Goal: Entertainment & Leisure: Consume media (video, audio)

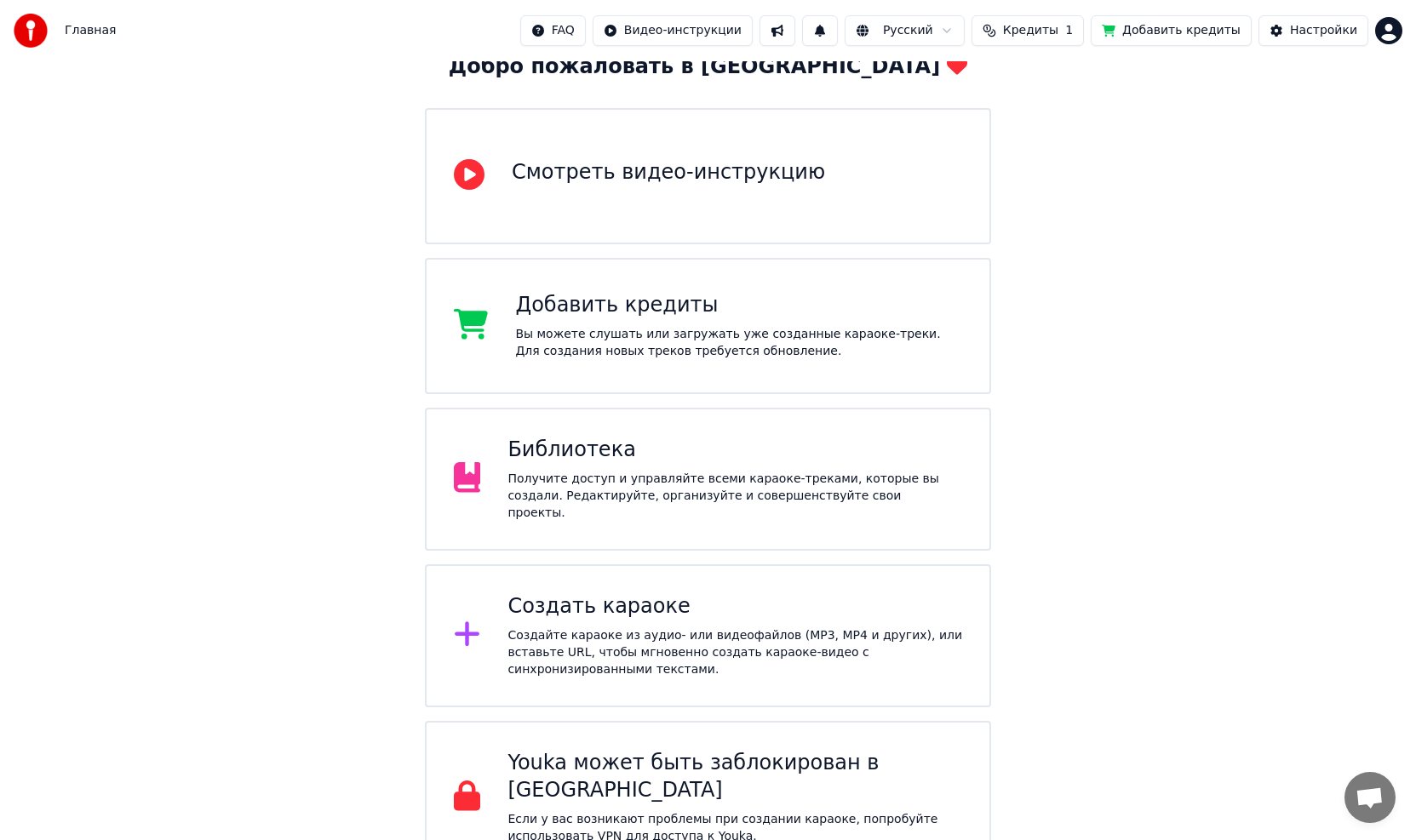
scroll to position [113, 0]
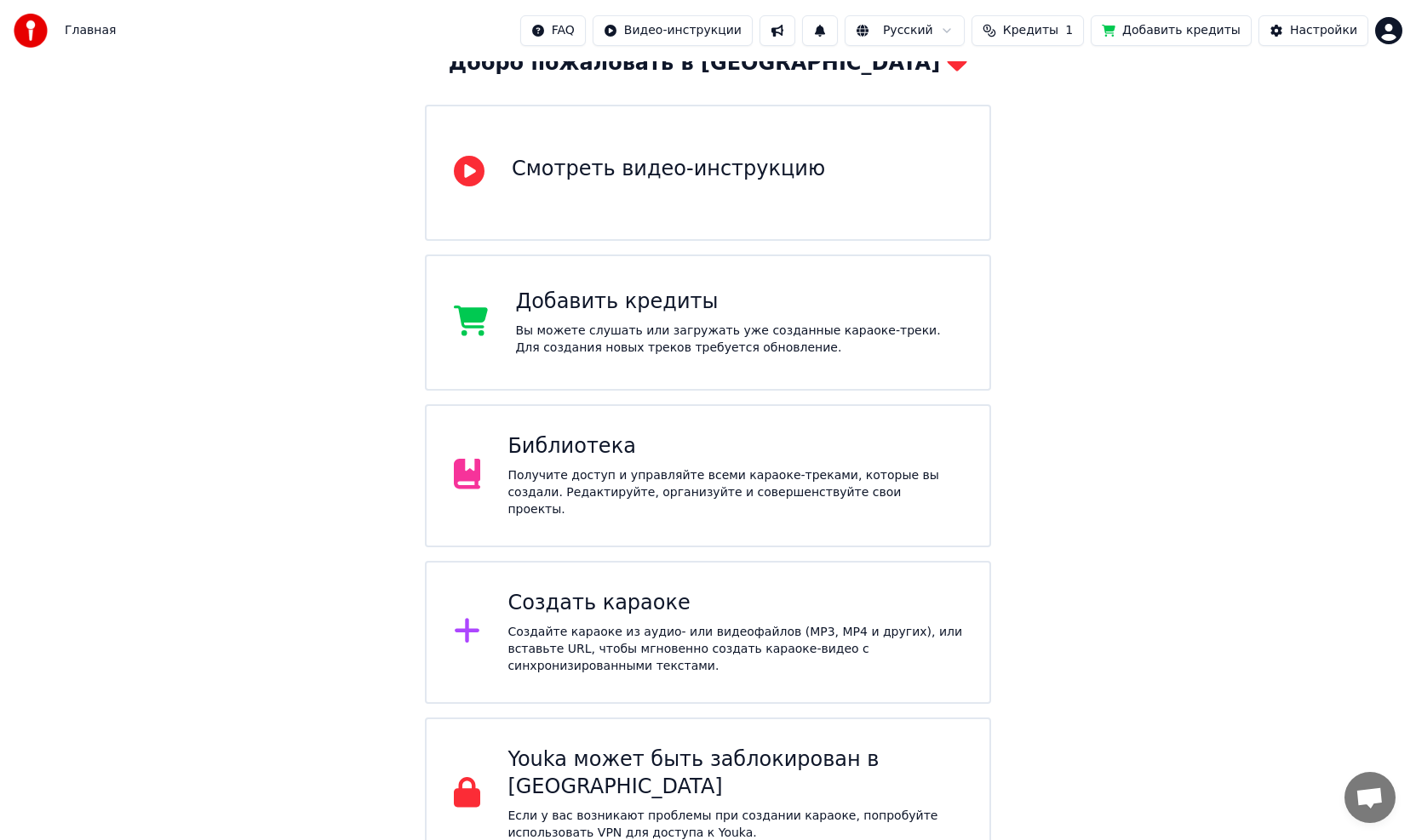
click at [645, 436] on div "Библиотека Получите доступ и управляйте всеми караоке-треками, которые вы созда…" at bounding box center [708, 476] width 566 height 143
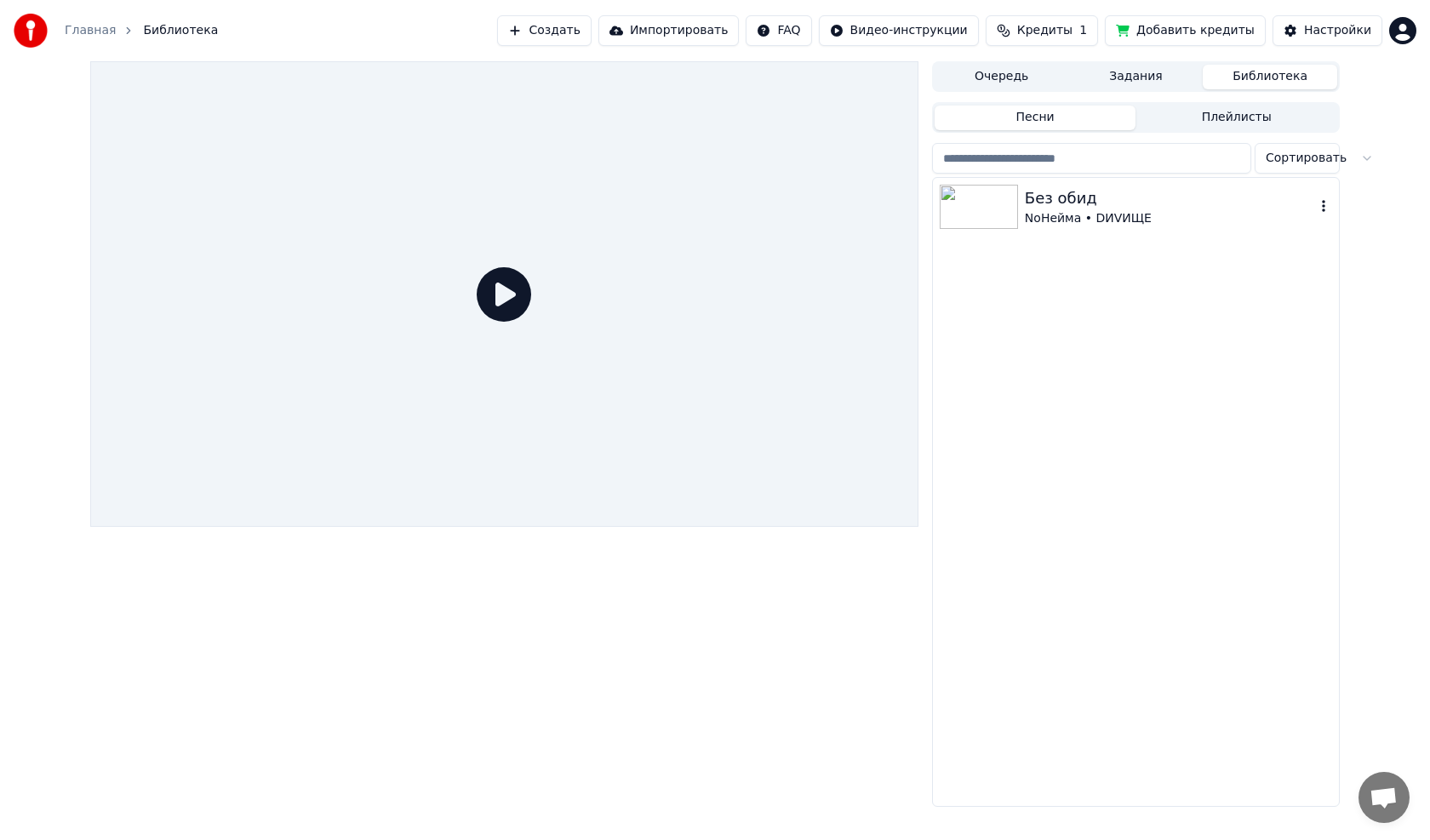
click at [981, 209] on img at bounding box center [979, 206] width 78 height 45
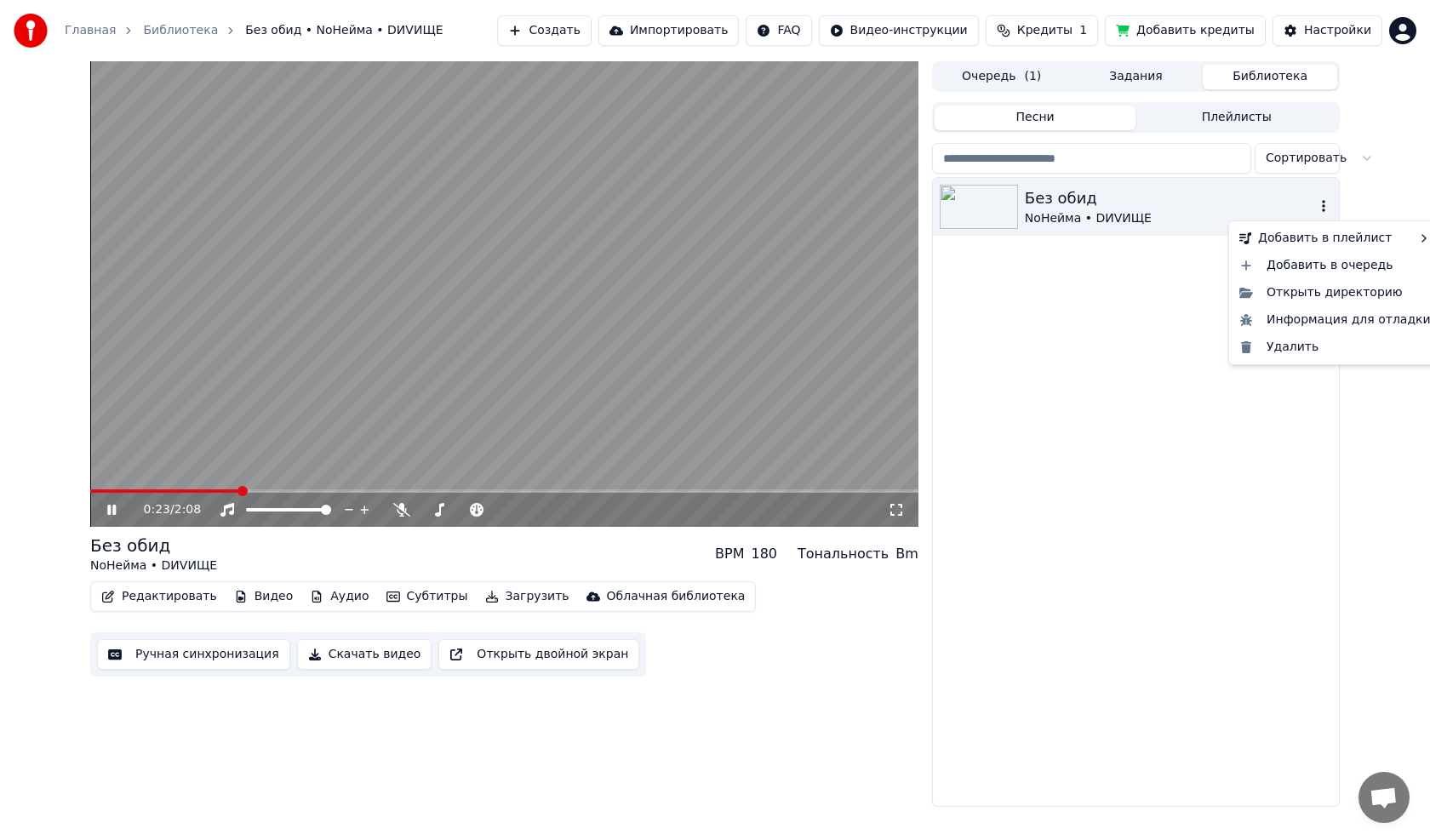
click at [1322, 209] on icon "button" at bounding box center [1325, 206] width 17 height 13
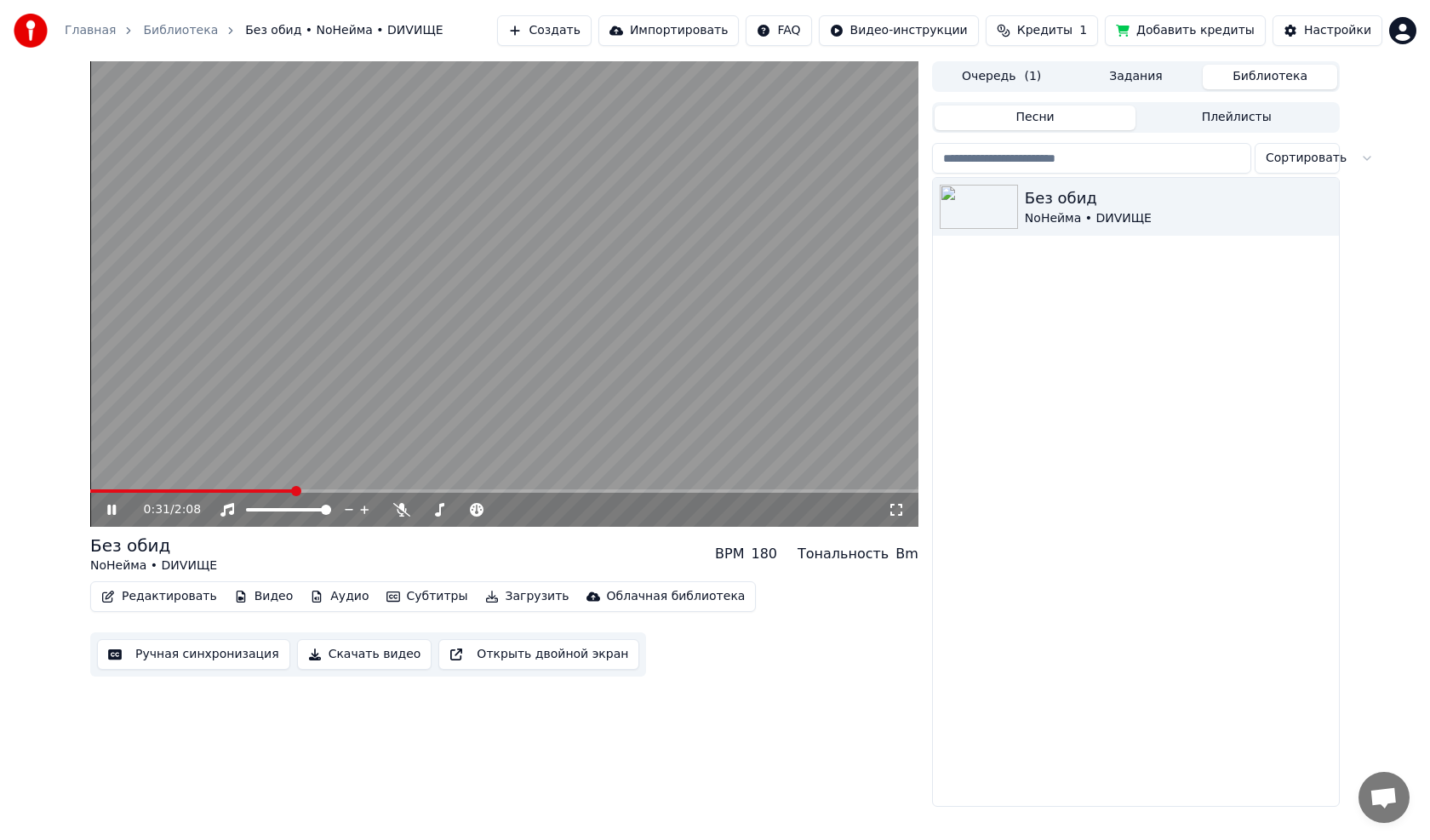
click at [253, 599] on button "Видео" at bounding box center [263, 597] width 73 height 24
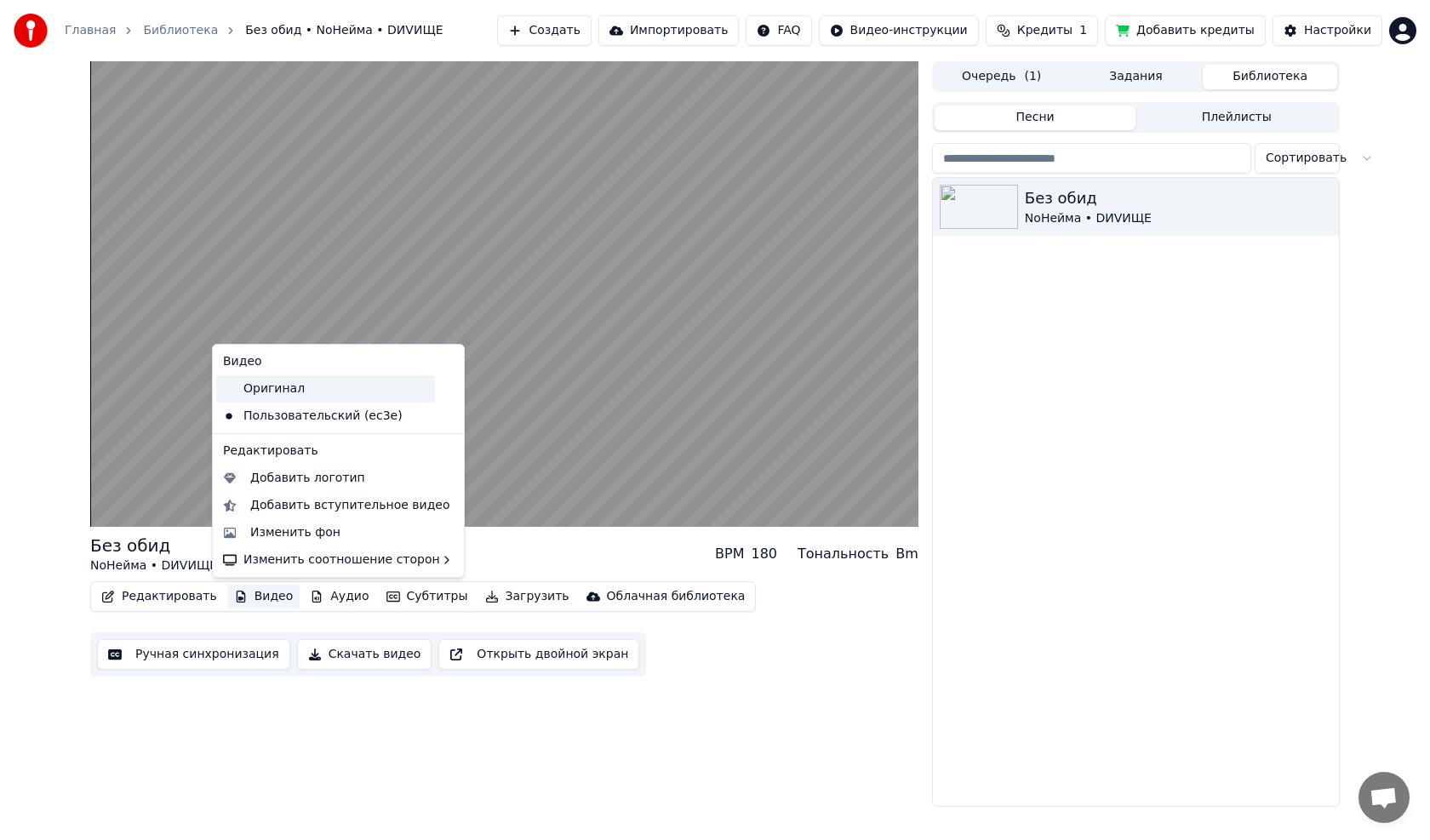
click at [276, 391] on div "Оригинал" at bounding box center [326, 389] width 219 height 28
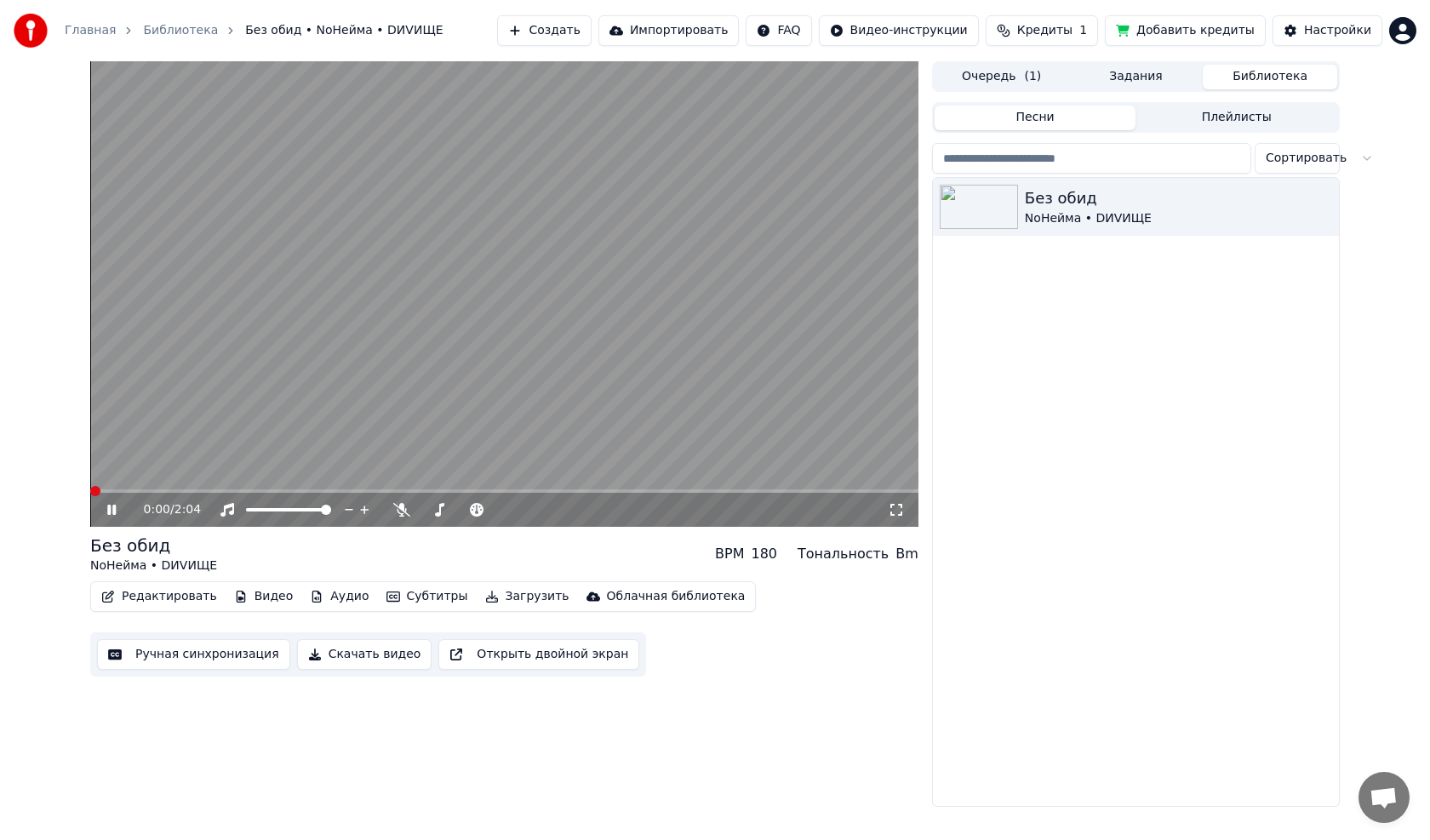
click at [90, 496] on span at bounding box center [95, 491] width 10 height 10
click at [524, 267] on video at bounding box center [505, 295] width 829 height 466
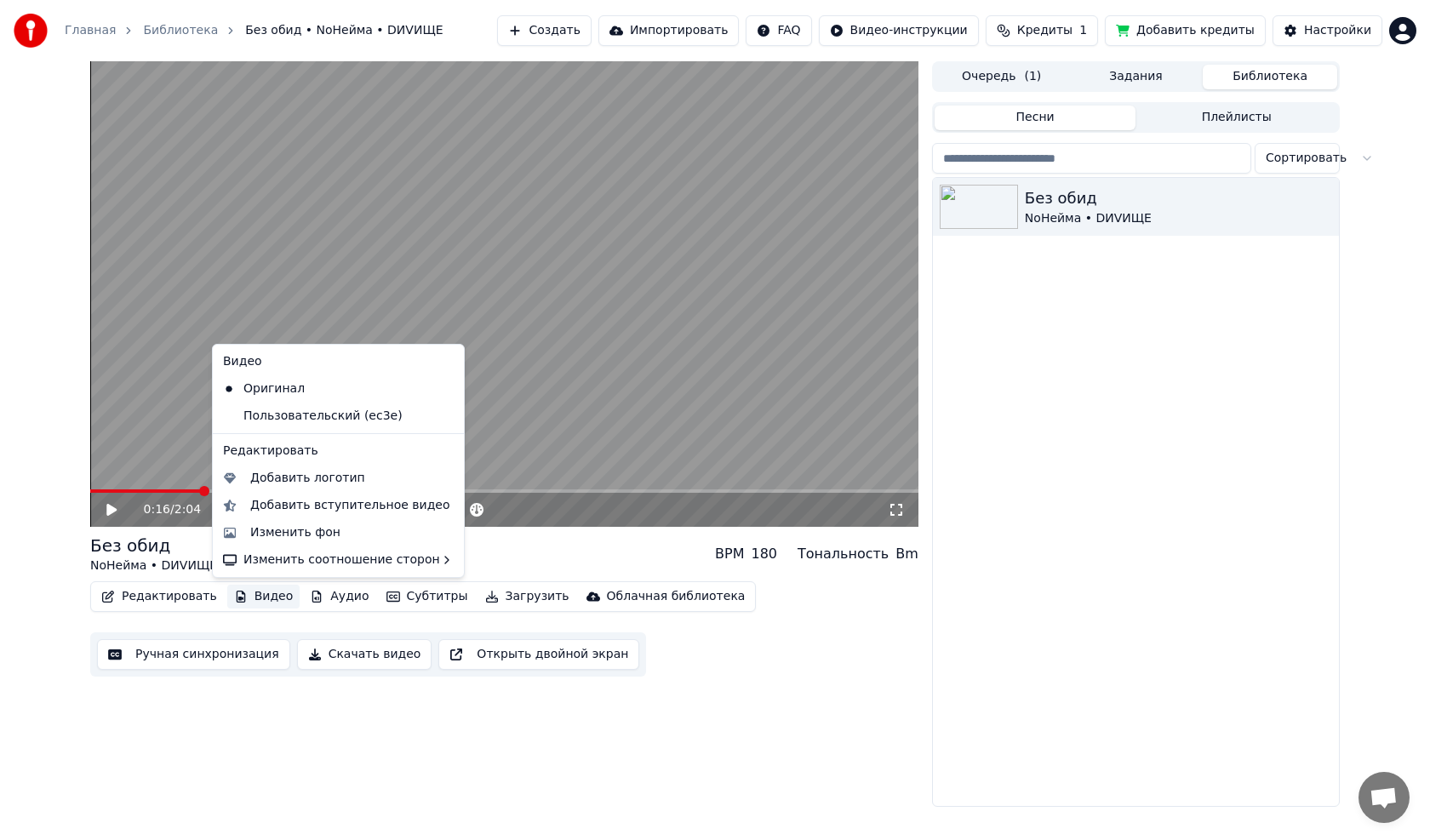
click at [244, 594] on button "Видео" at bounding box center [263, 597] width 73 height 24
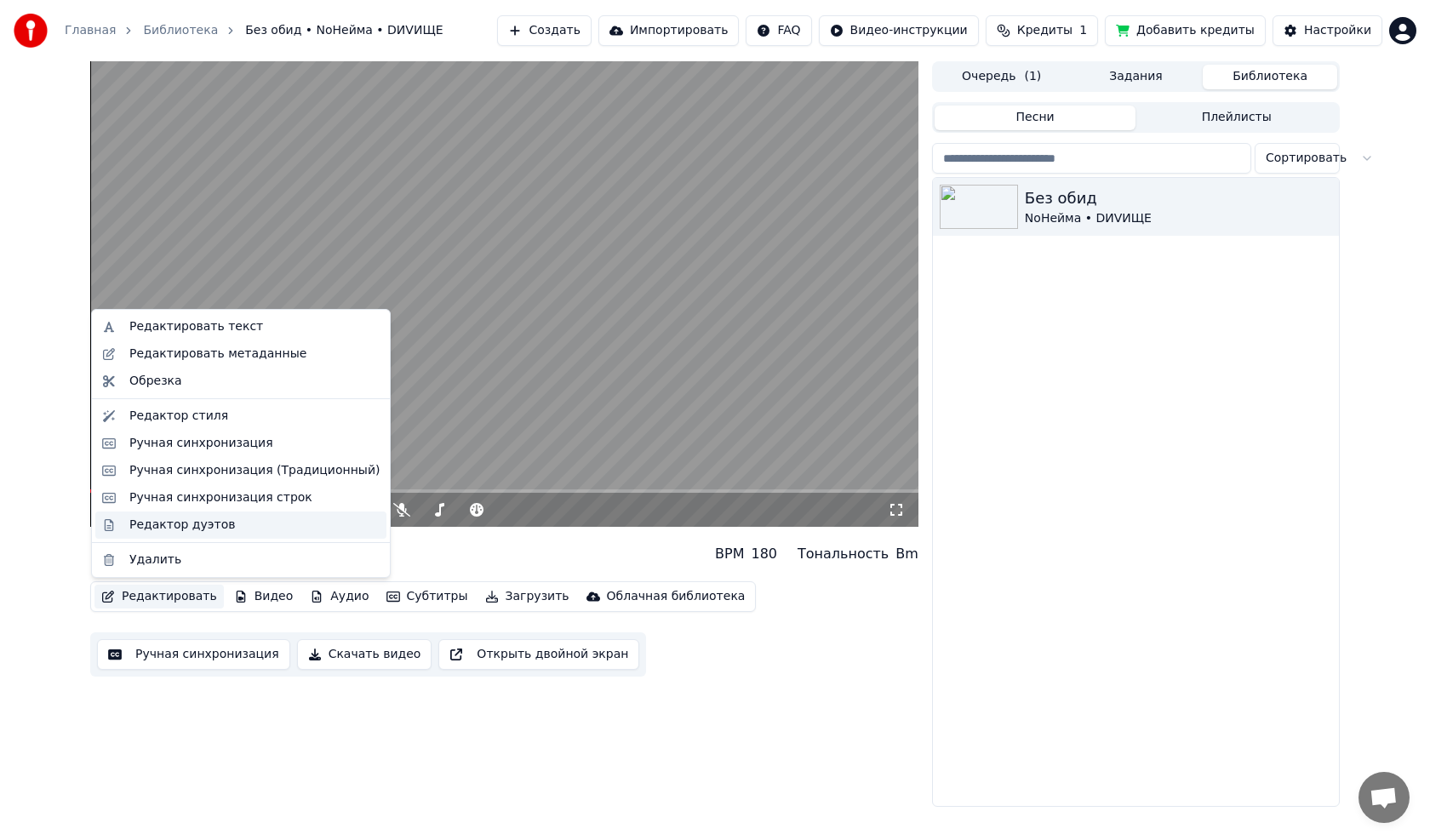
click at [160, 525] on div "Редактор дуэтов" at bounding box center [181, 525] width 105 height 17
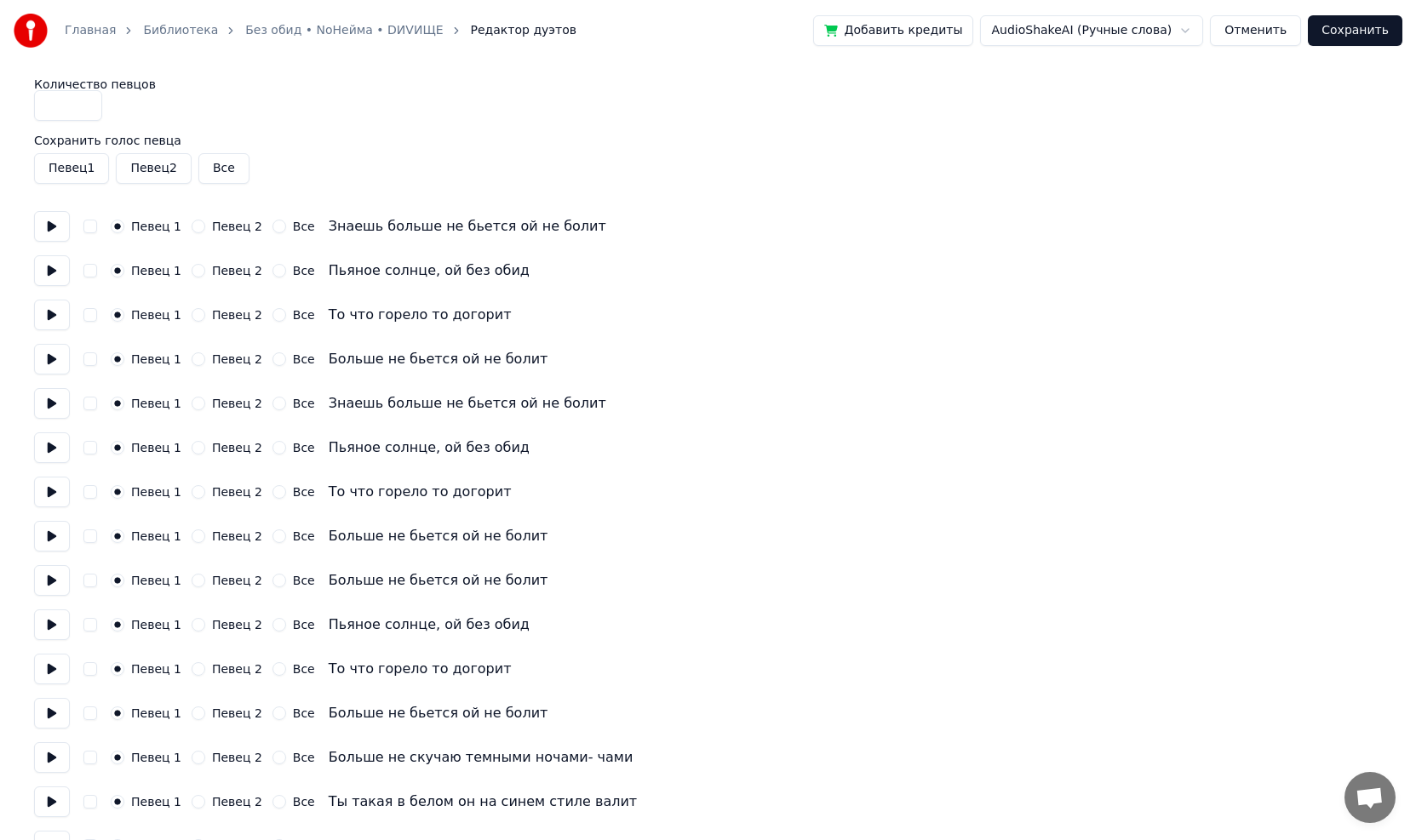
click at [50, 407] on button at bounding box center [52, 404] width 36 height 30
click at [49, 356] on button at bounding box center [52, 359] width 36 height 30
click at [53, 403] on button at bounding box center [52, 404] width 36 height 30
click at [192, 405] on button "Певец 2" at bounding box center [199, 404] width 13 height 13
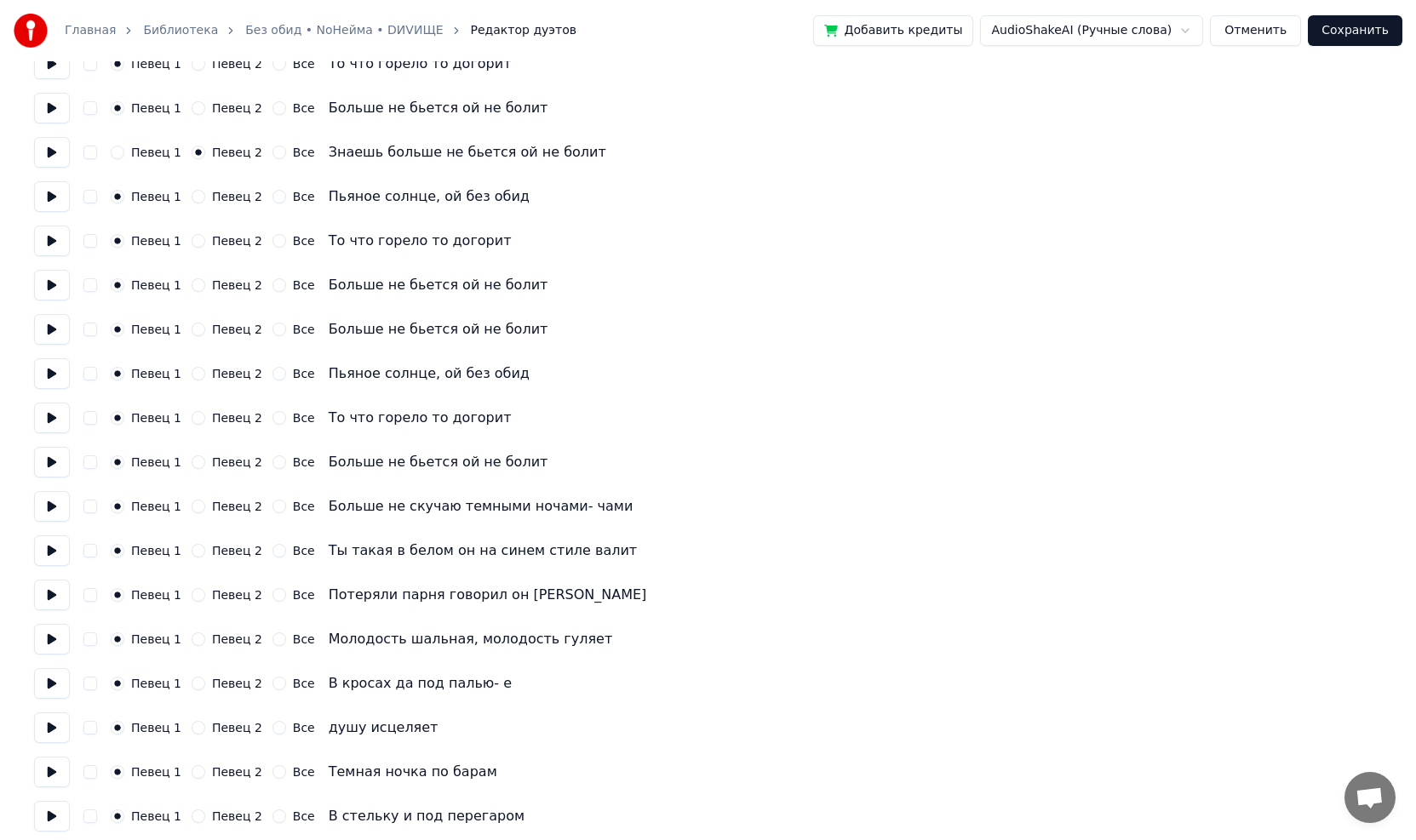
scroll to position [256, 0]
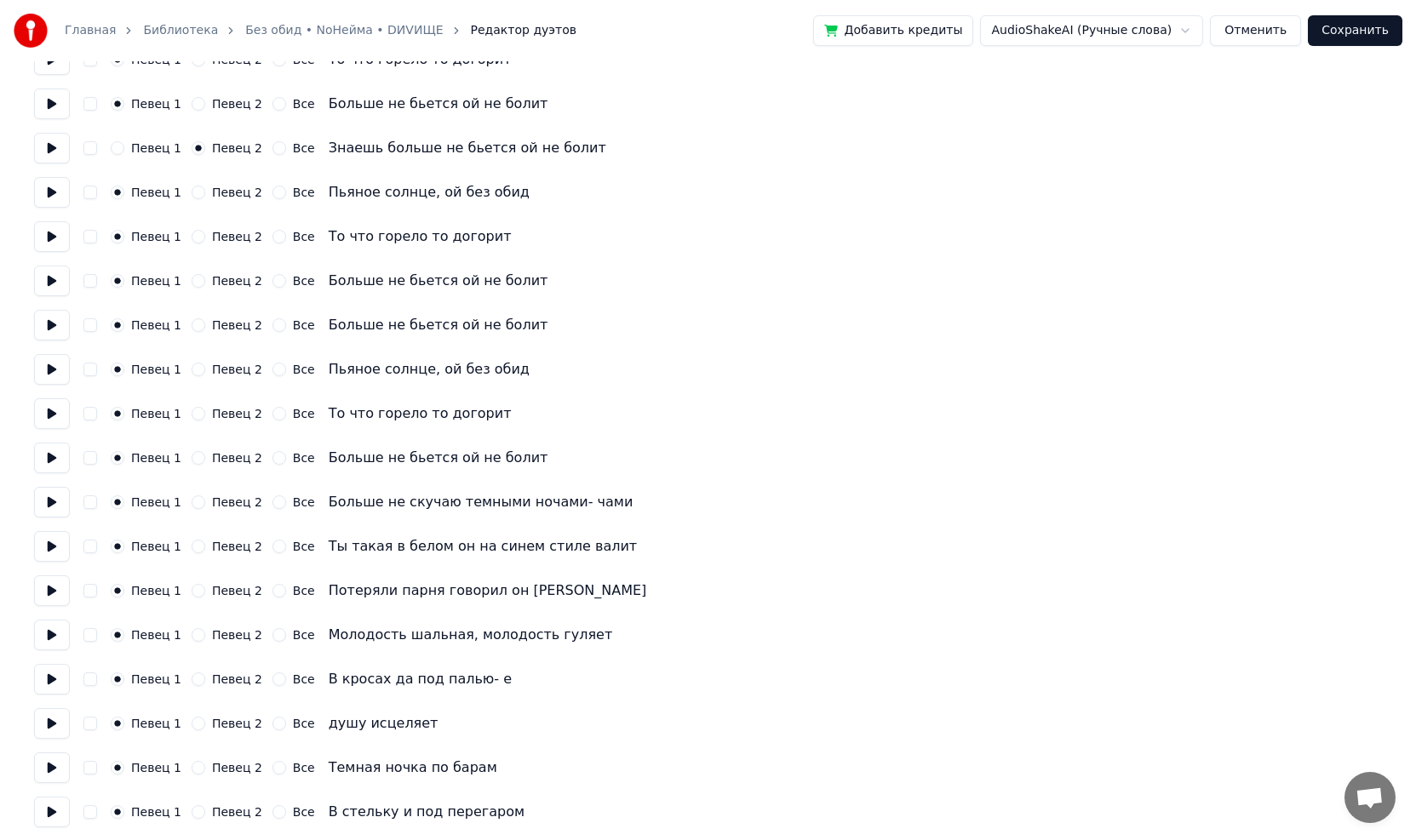
click at [47, 456] on button at bounding box center [52, 458] width 36 height 30
click at [48, 416] on button at bounding box center [52, 413] width 36 height 30
click at [50, 458] on button at bounding box center [52, 458] width 36 height 30
click at [48, 500] on button at bounding box center [52, 503] width 36 height 30
click at [193, 458] on button "Певец 2" at bounding box center [199, 458] width 13 height 13
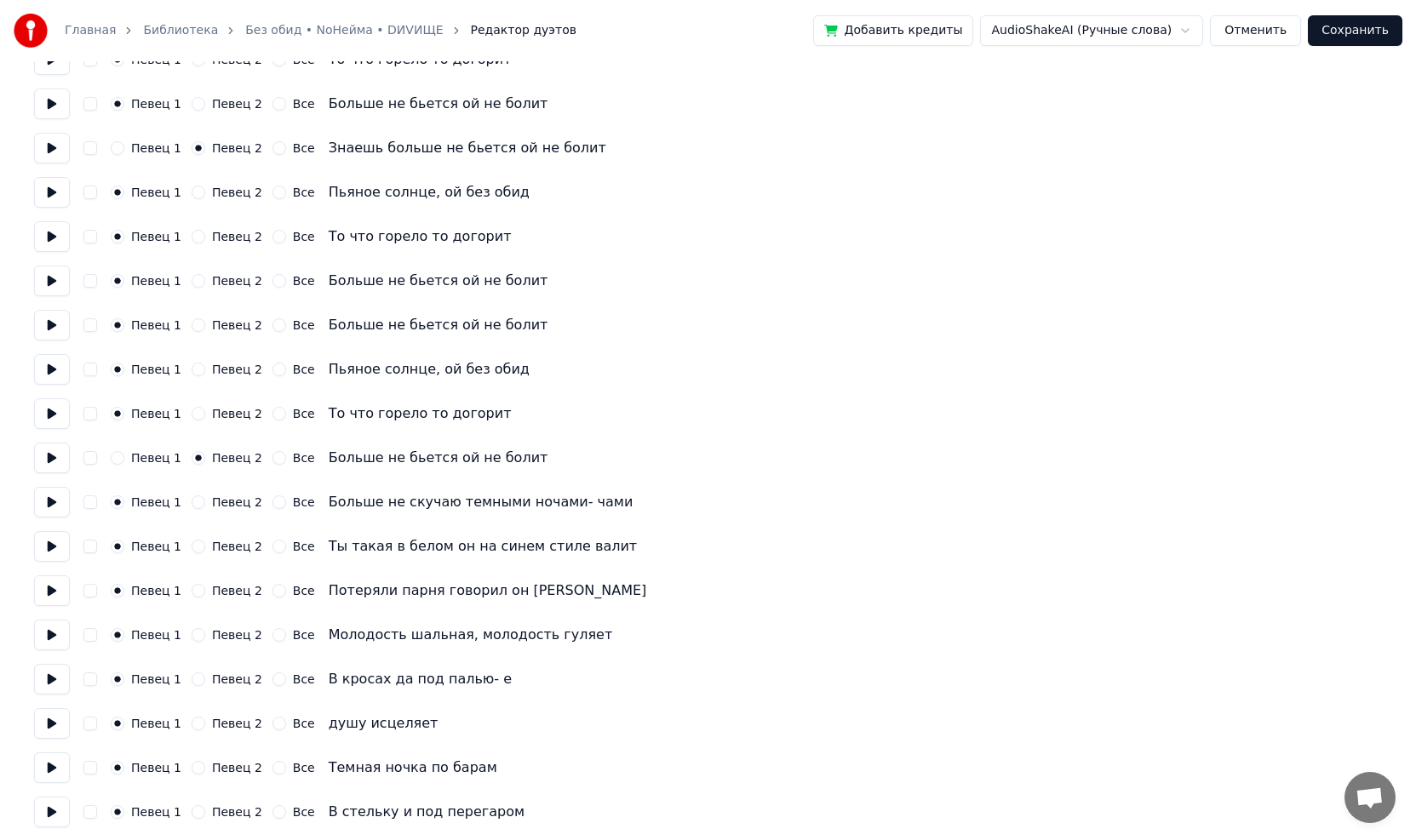
click at [194, 412] on button "Певец 2" at bounding box center [199, 413] width 13 height 13
click at [192, 370] on button "Певец 2" at bounding box center [199, 370] width 13 height 13
drag, startPoint x: 190, startPoint y: 325, endPoint x: 190, endPoint y: 311, distance: 14.0
click at [192, 324] on button "Певец 2" at bounding box center [199, 325] width 13 height 13
click at [192, 275] on button "Певец 2" at bounding box center [199, 281] width 13 height 13
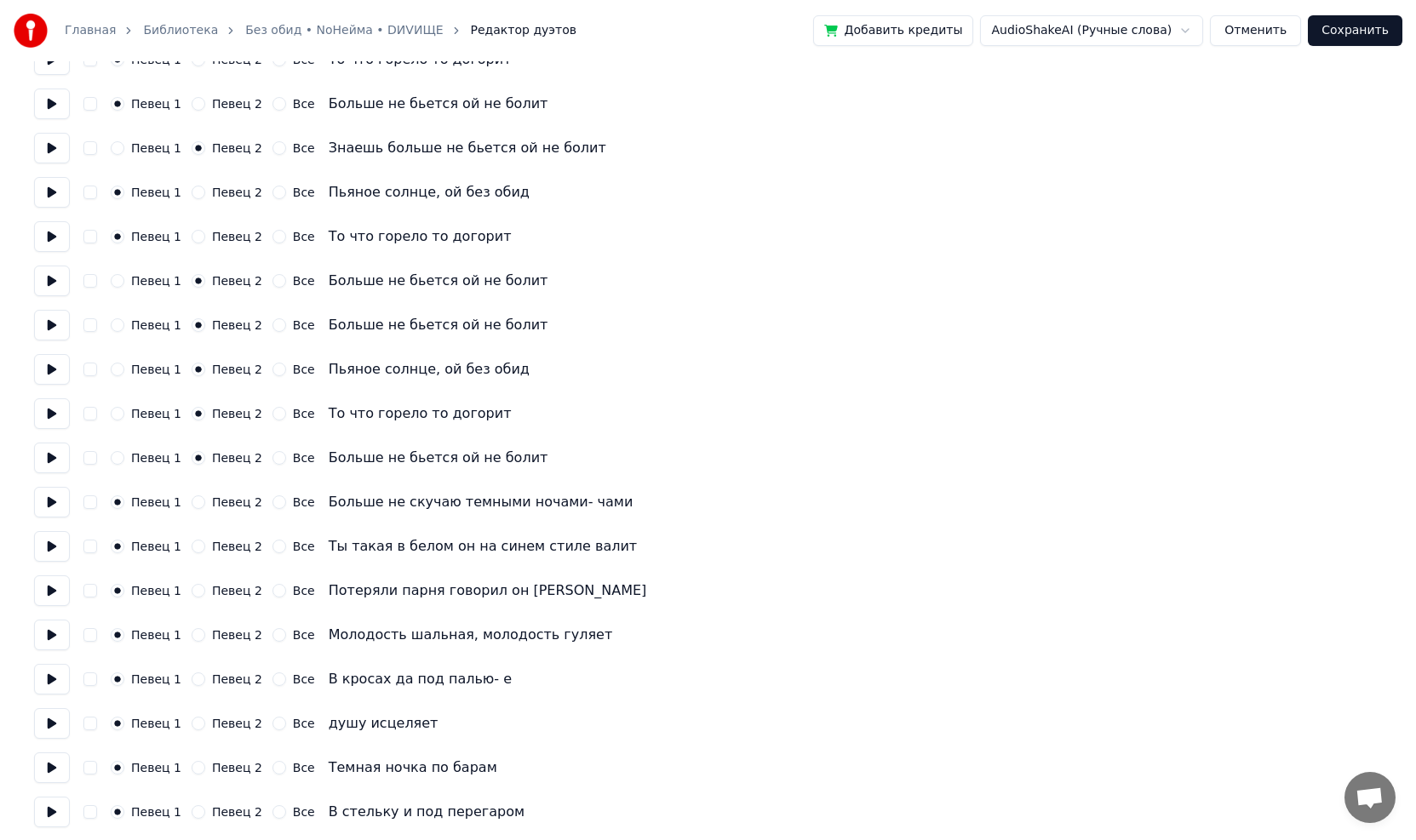
click at [192, 236] on button "Певец 2" at bounding box center [199, 237] width 13 height 13
click at [192, 185] on div "Певец 2" at bounding box center [227, 192] width 70 height 13
click at [193, 194] on button "Певец 2" at bounding box center [199, 192] width 13 height 13
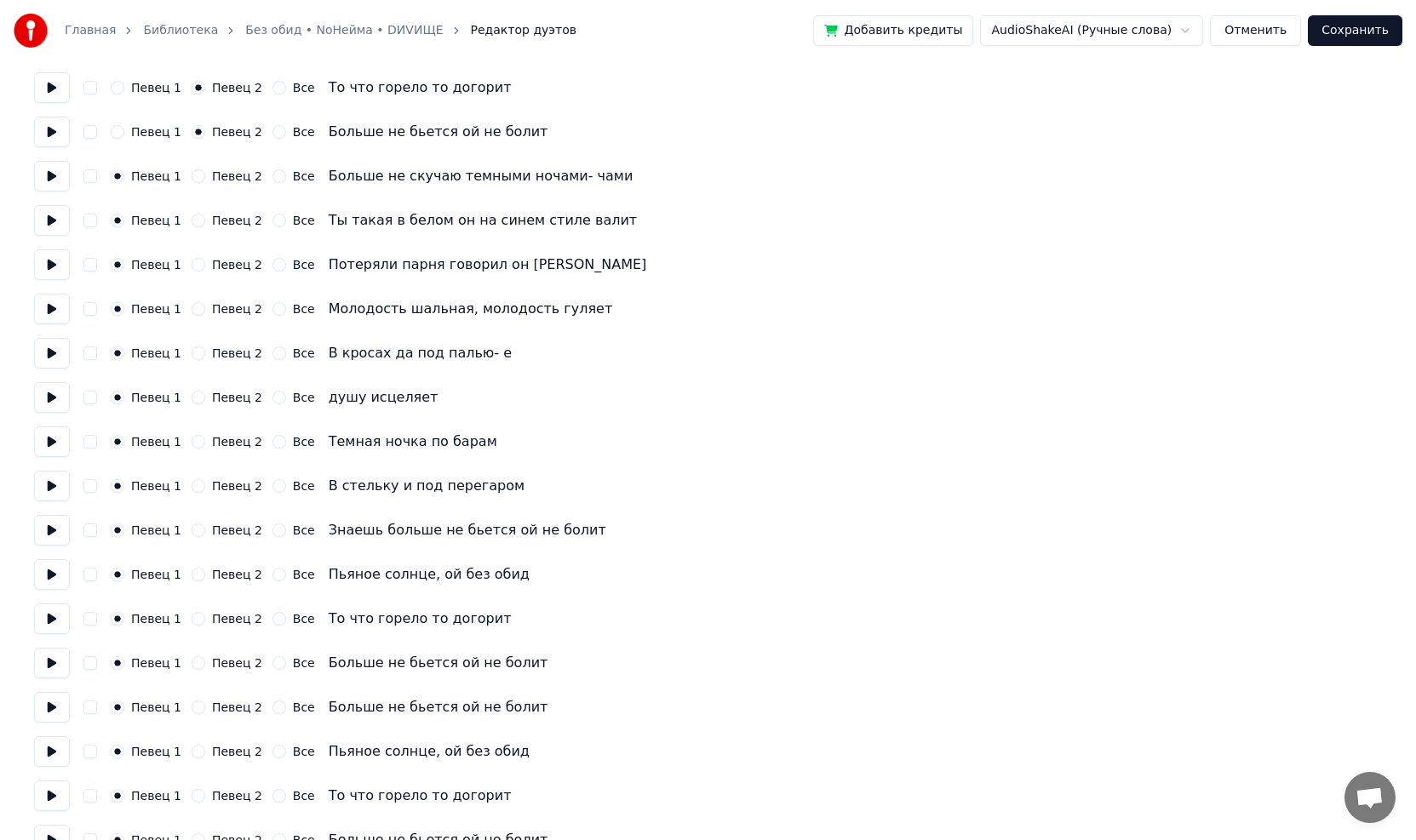
scroll to position [596, 0]
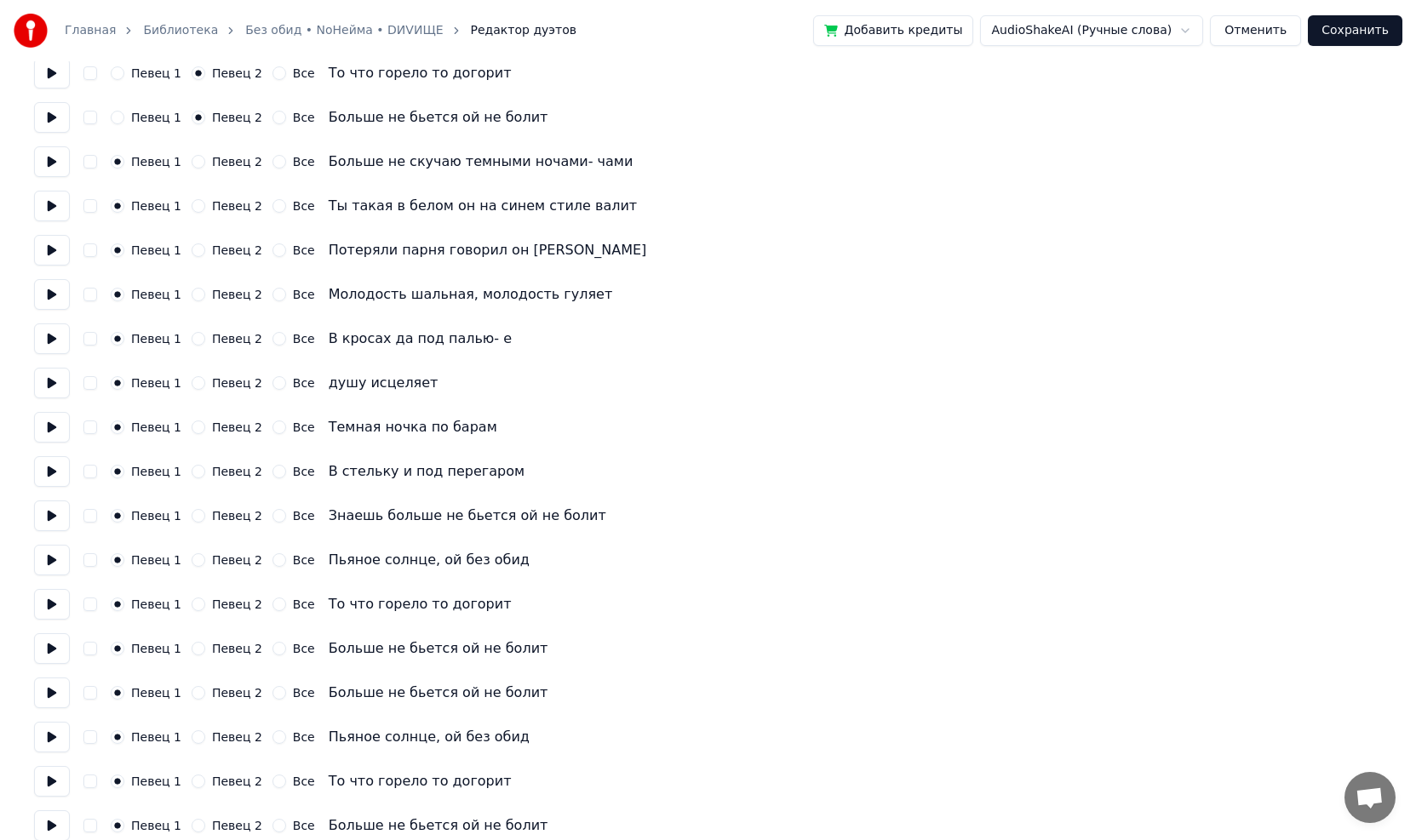
click at [57, 471] on button at bounding box center [52, 471] width 36 height 30
click at [55, 519] on button at bounding box center [52, 516] width 36 height 30
click at [193, 517] on button "Певец 2" at bounding box center [199, 516] width 13 height 13
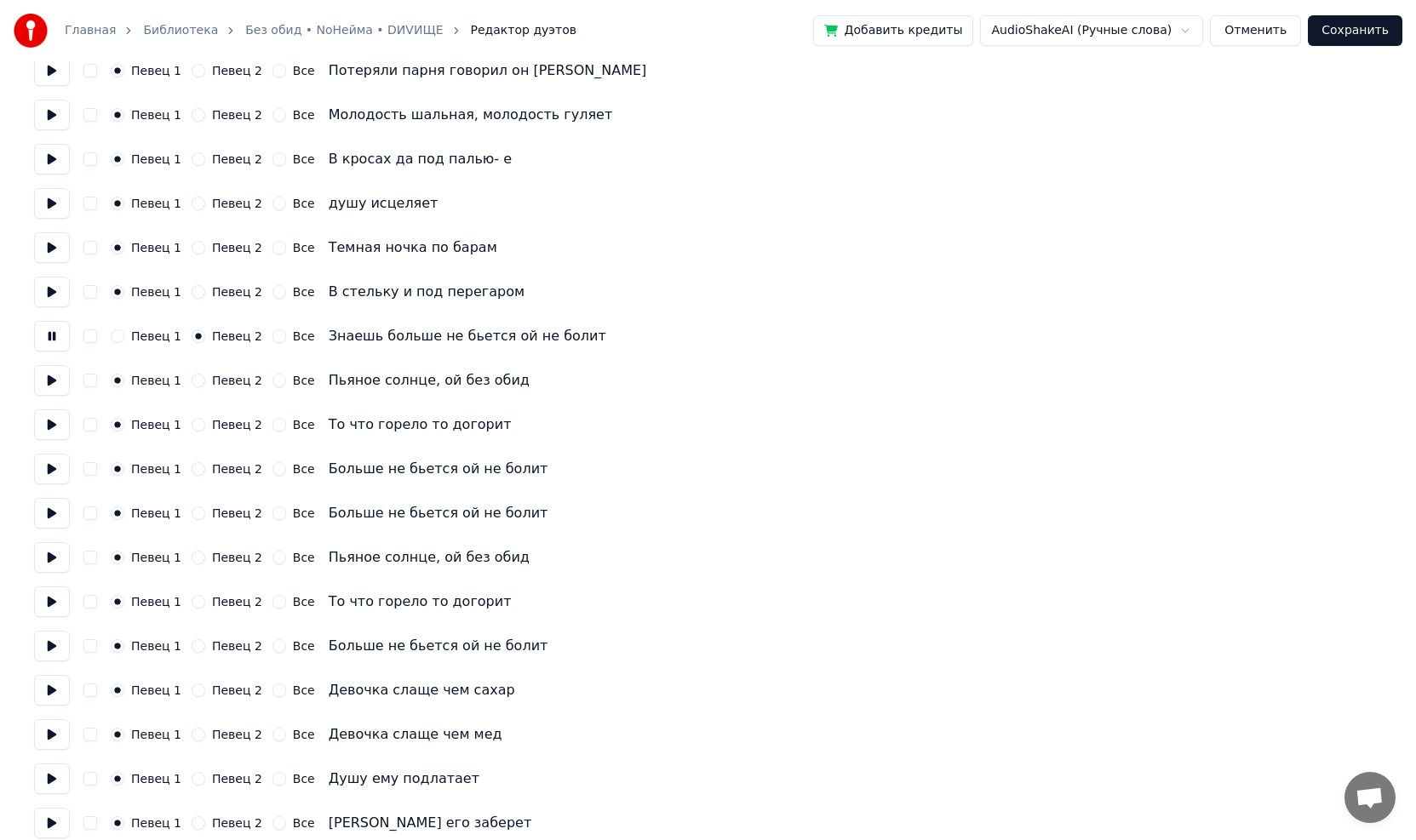
scroll to position [851, 0]
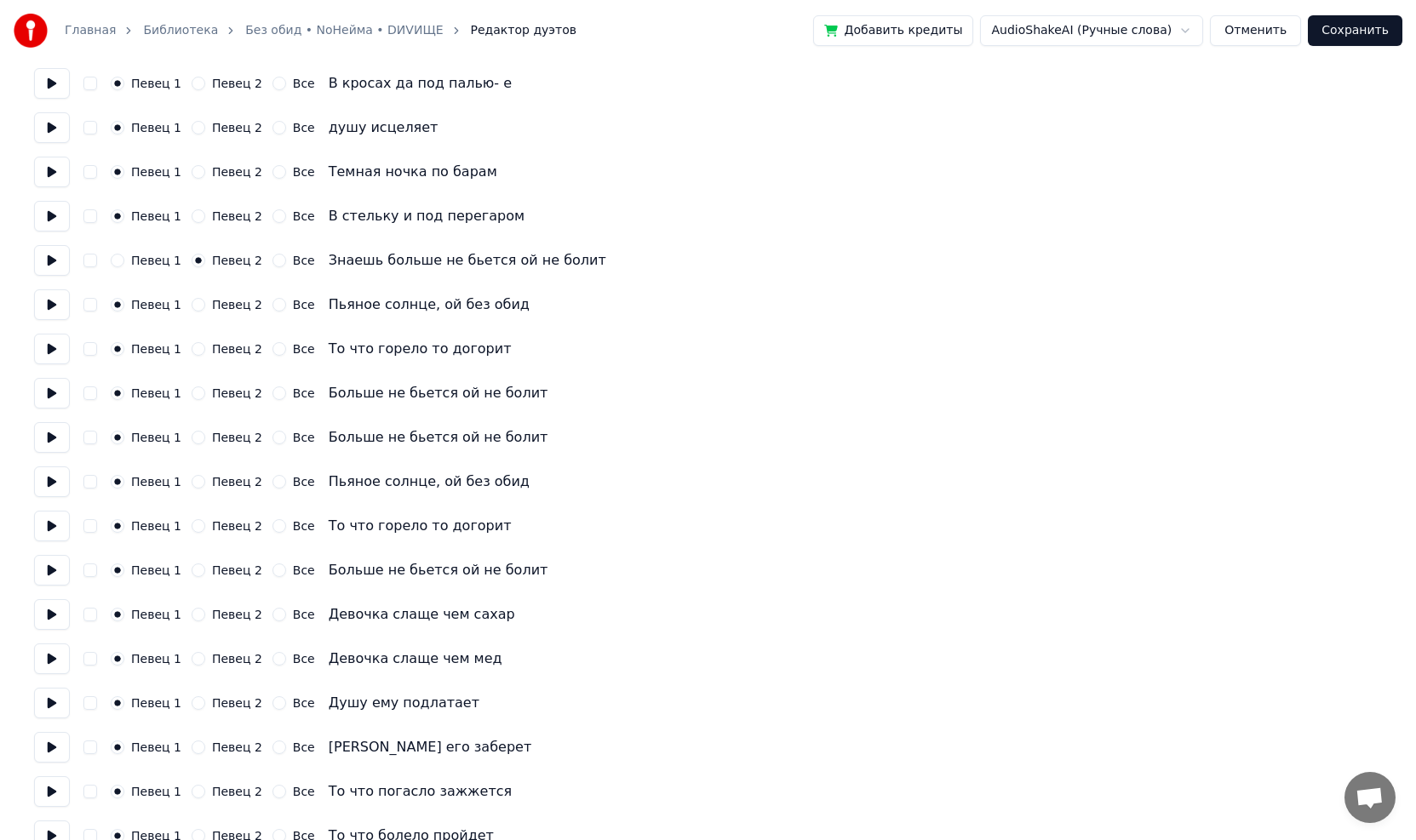
click at [61, 571] on button at bounding box center [52, 570] width 36 height 30
click at [54, 522] on button at bounding box center [52, 526] width 36 height 30
click at [45, 483] on button at bounding box center [52, 482] width 36 height 30
click at [55, 438] on button at bounding box center [52, 437] width 36 height 30
click at [50, 518] on button at bounding box center [52, 526] width 36 height 30
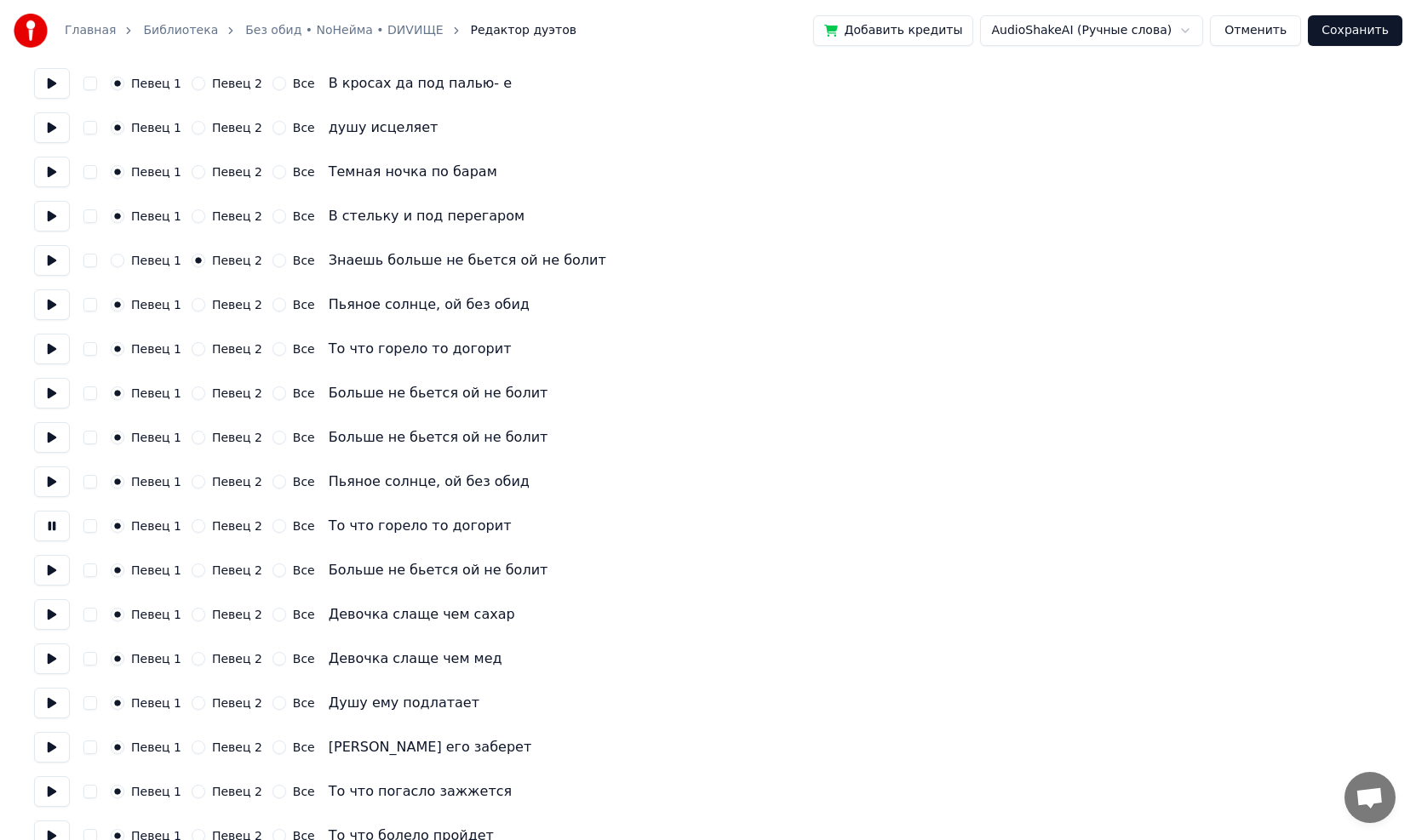
click at [48, 568] on button at bounding box center [52, 570] width 36 height 30
click at [49, 616] on button at bounding box center [52, 615] width 36 height 30
click at [48, 578] on button at bounding box center [52, 570] width 36 height 30
click at [192, 574] on button "Певец 2" at bounding box center [199, 570] width 13 height 13
click at [192, 527] on button "Певец 2" at bounding box center [199, 526] width 13 height 13
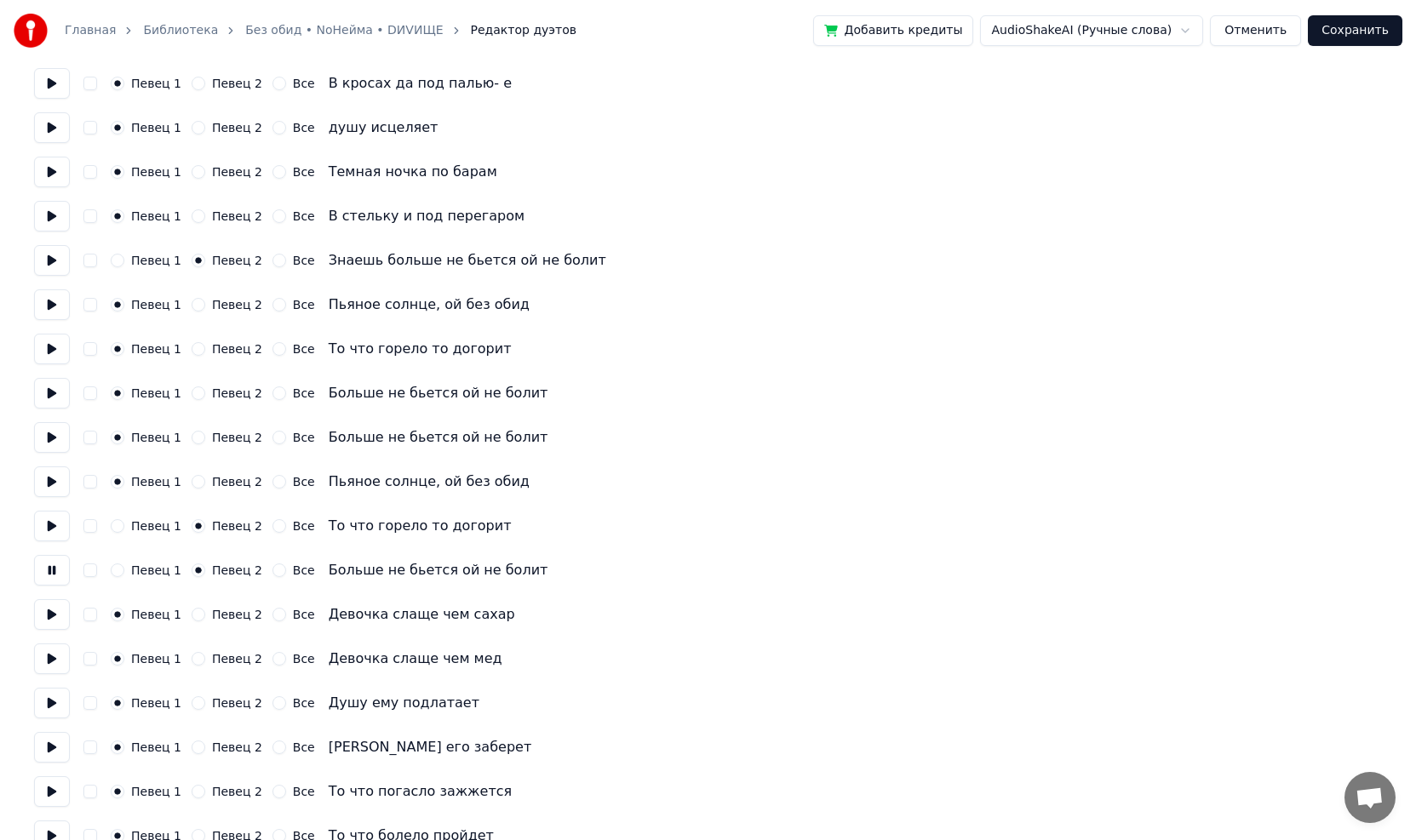
drag, startPoint x: 191, startPoint y: 485, endPoint x: 191, endPoint y: 465, distance: 20.0
click at [192, 484] on button "Певец 2" at bounding box center [199, 482] width 13 height 13
click at [192, 433] on button "Певец 2" at bounding box center [199, 437] width 13 height 13
click at [195, 391] on button "Певец 2" at bounding box center [199, 393] width 13 height 13
click at [193, 349] on button "Певец 2" at bounding box center [199, 349] width 13 height 13
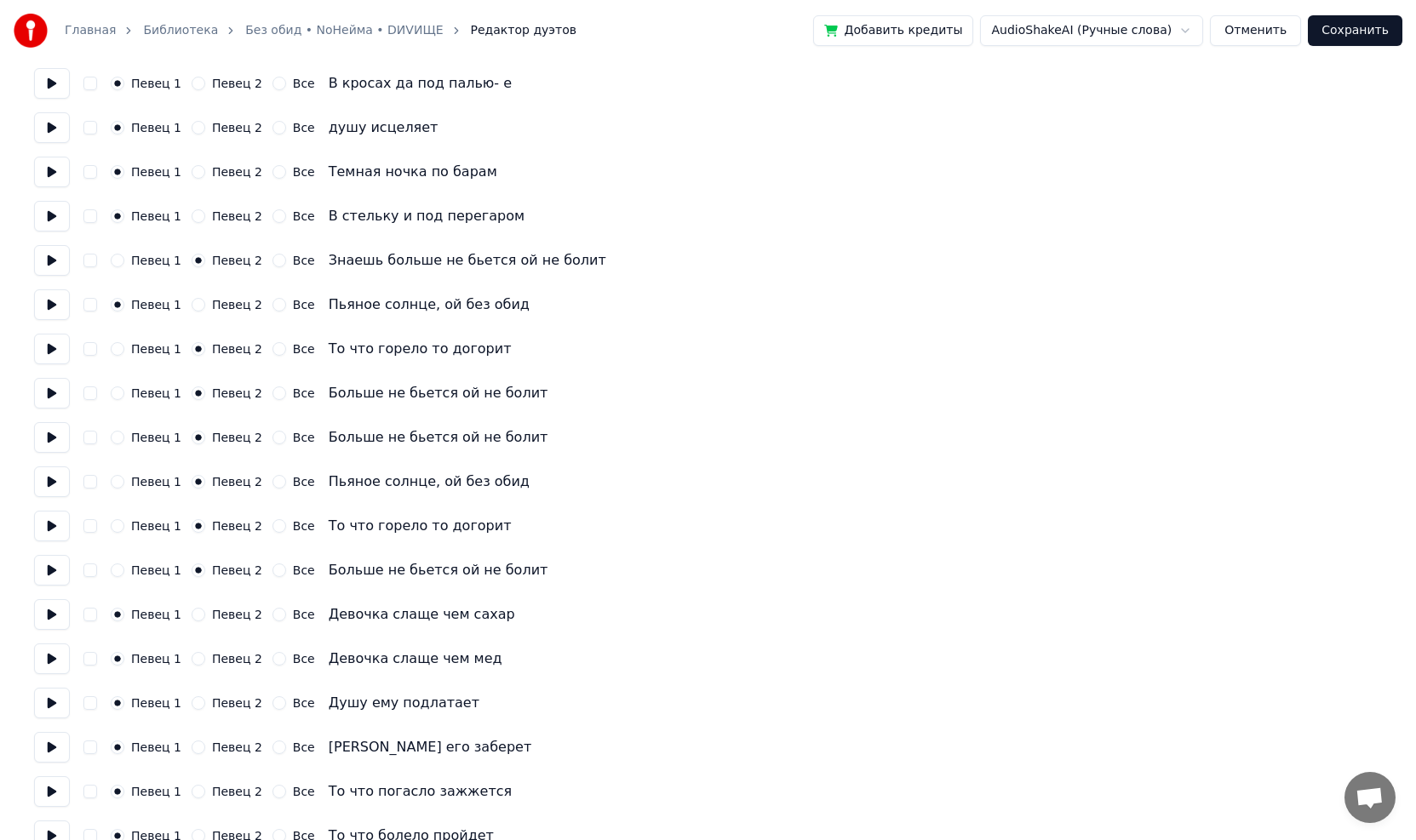
click at [193, 306] on button "Певец 2" at bounding box center [199, 305] width 13 height 13
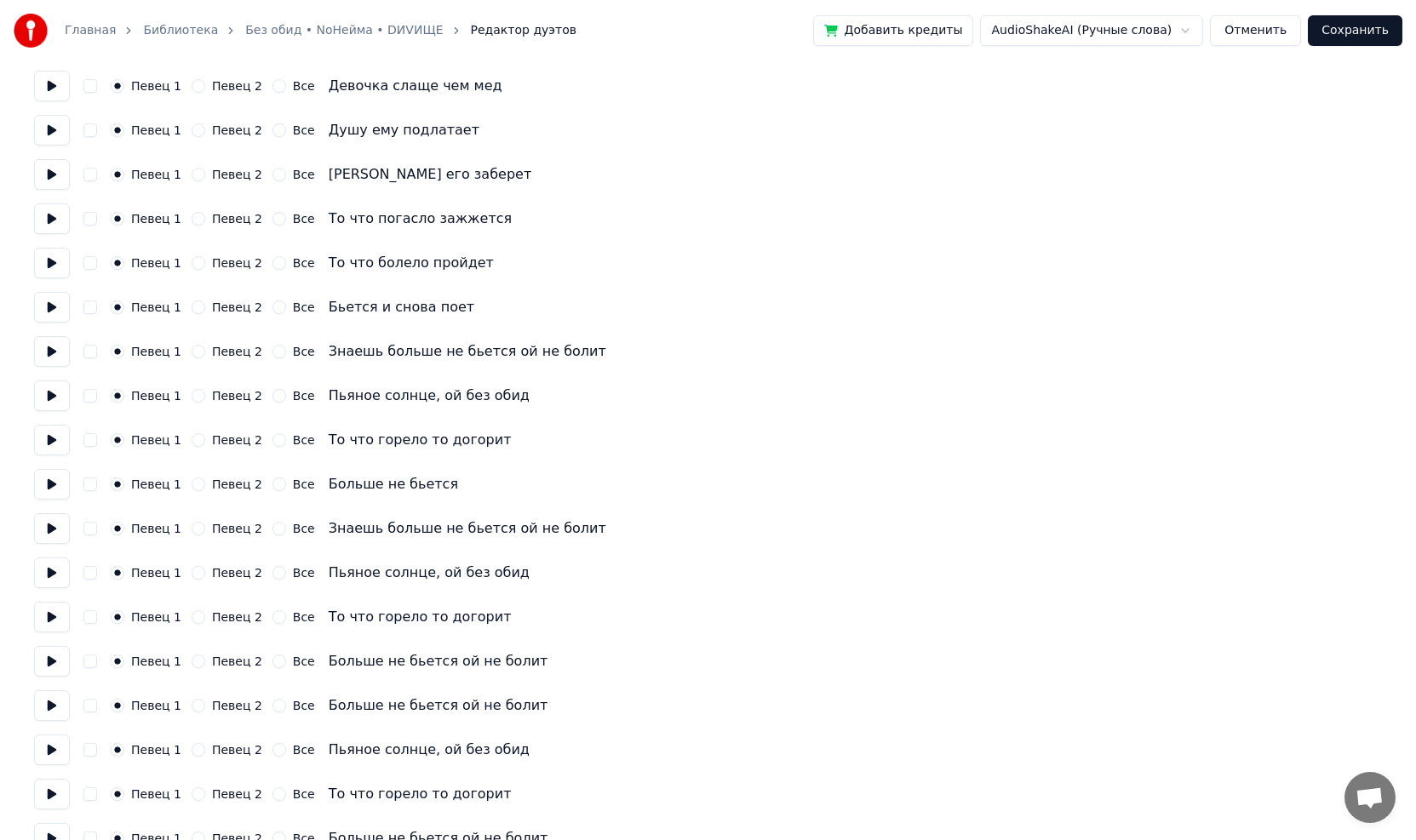
scroll to position [1447, 0]
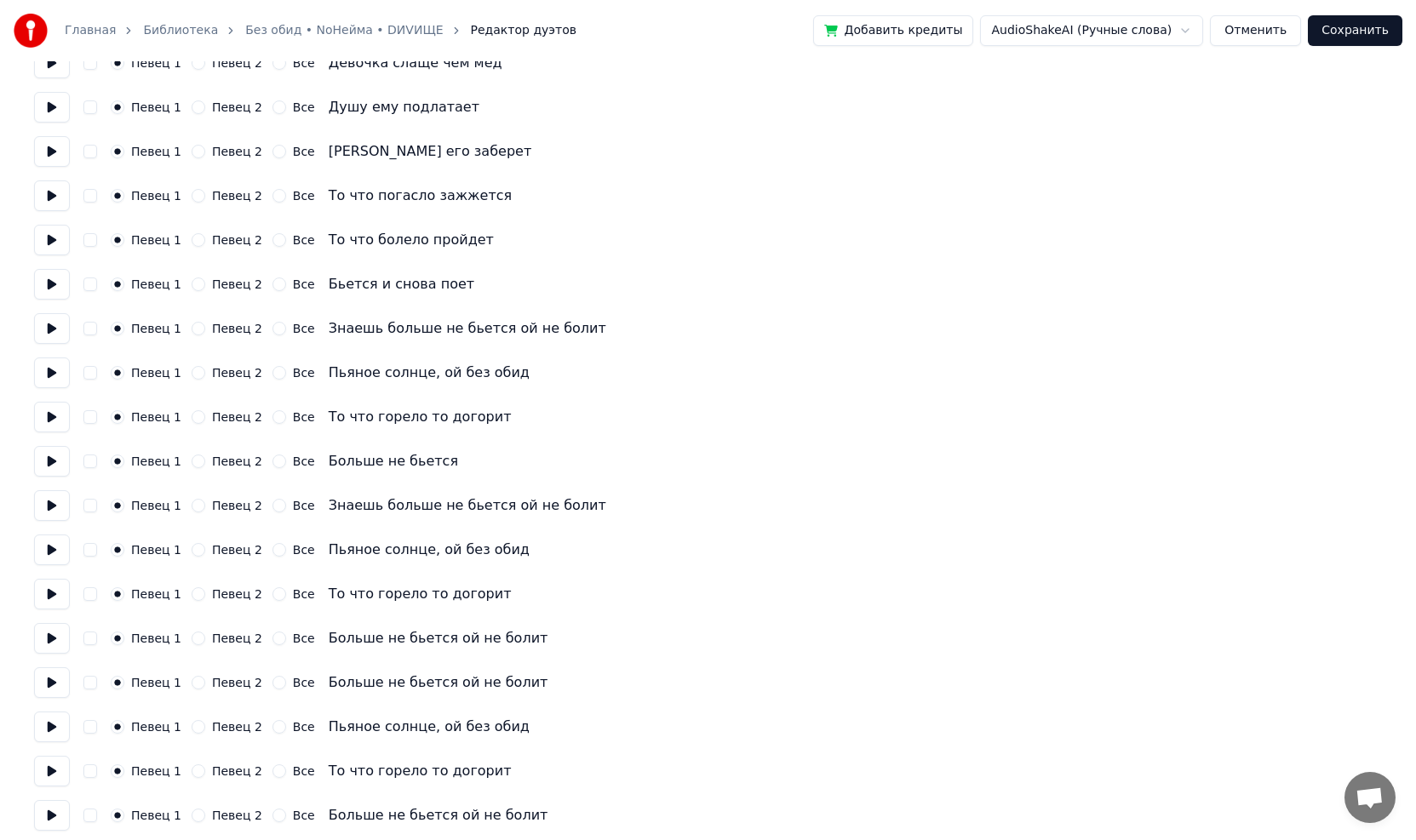
click at [57, 464] on button at bounding box center [52, 462] width 36 height 30
click at [48, 511] on button at bounding box center [52, 506] width 36 height 30
click at [193, 505] on button "Певец 2" at bounding box center [199, 506] width 13 height 13
click at [192, 553] on button "Певец 2" at bounding box center [199, 550] width 13 height 13
click at [193, 595] on button "Певец 2" at bounding box center [199, 594] width 13 height 13
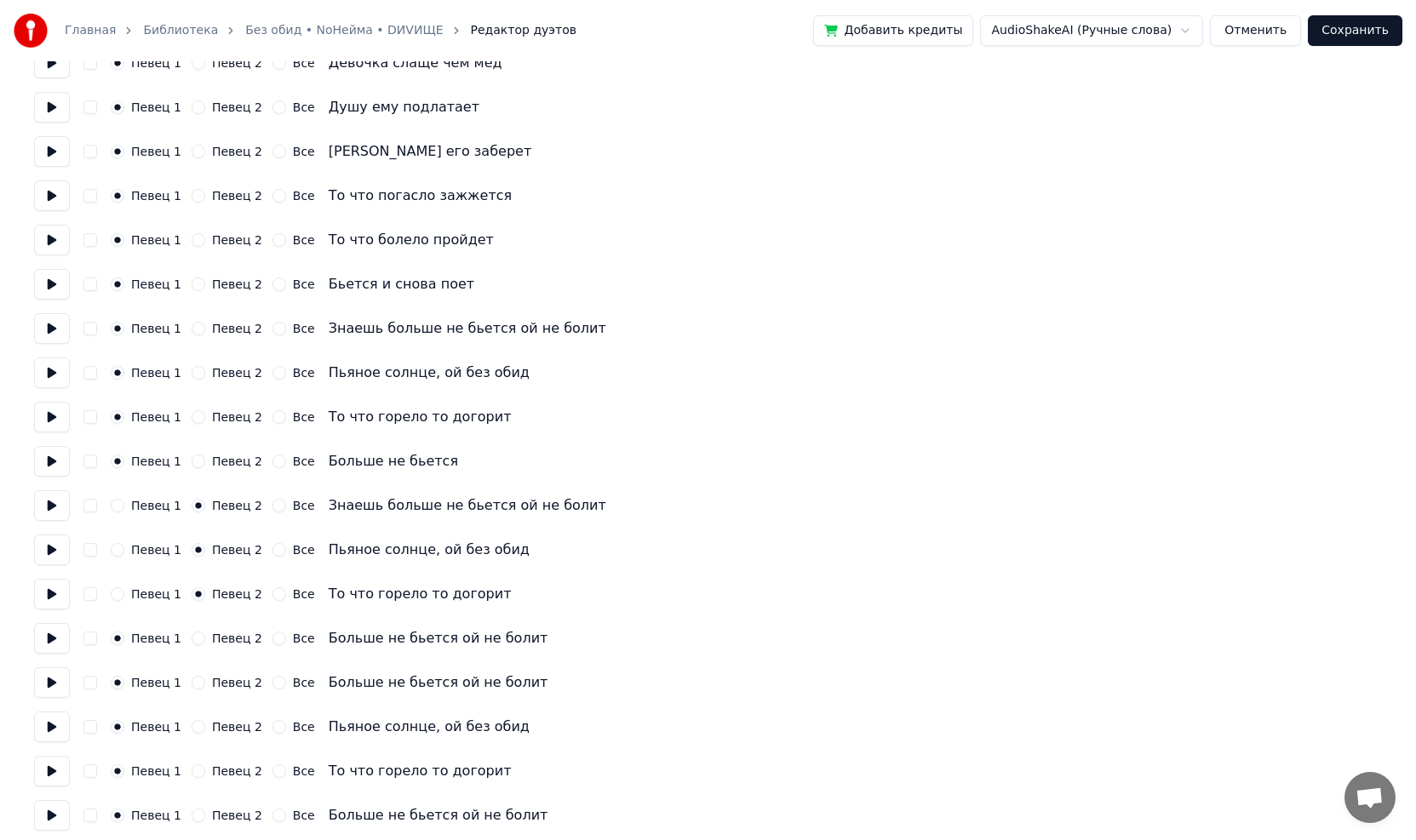
drag, startPoint x: 190, startPoint y: 643, endPoint x: 190, endPoint y: 656, distance: 13.0
click at [192, 644] on button "Певец 2" at bounding box center [199, 639] width 13 height 13
click at [193, 692] on div "Певец 1 Певец 2 Все Больше не бьется ой не болит" at bounding box center [708, 683] width 1349 height 30
click at [192, 682] on button "Певец 2" at bounding box center [199, 683] width 13 height 13
click at [192, 728] on button "Певец 2" at bounding box center [199, 727] width 13 height 13
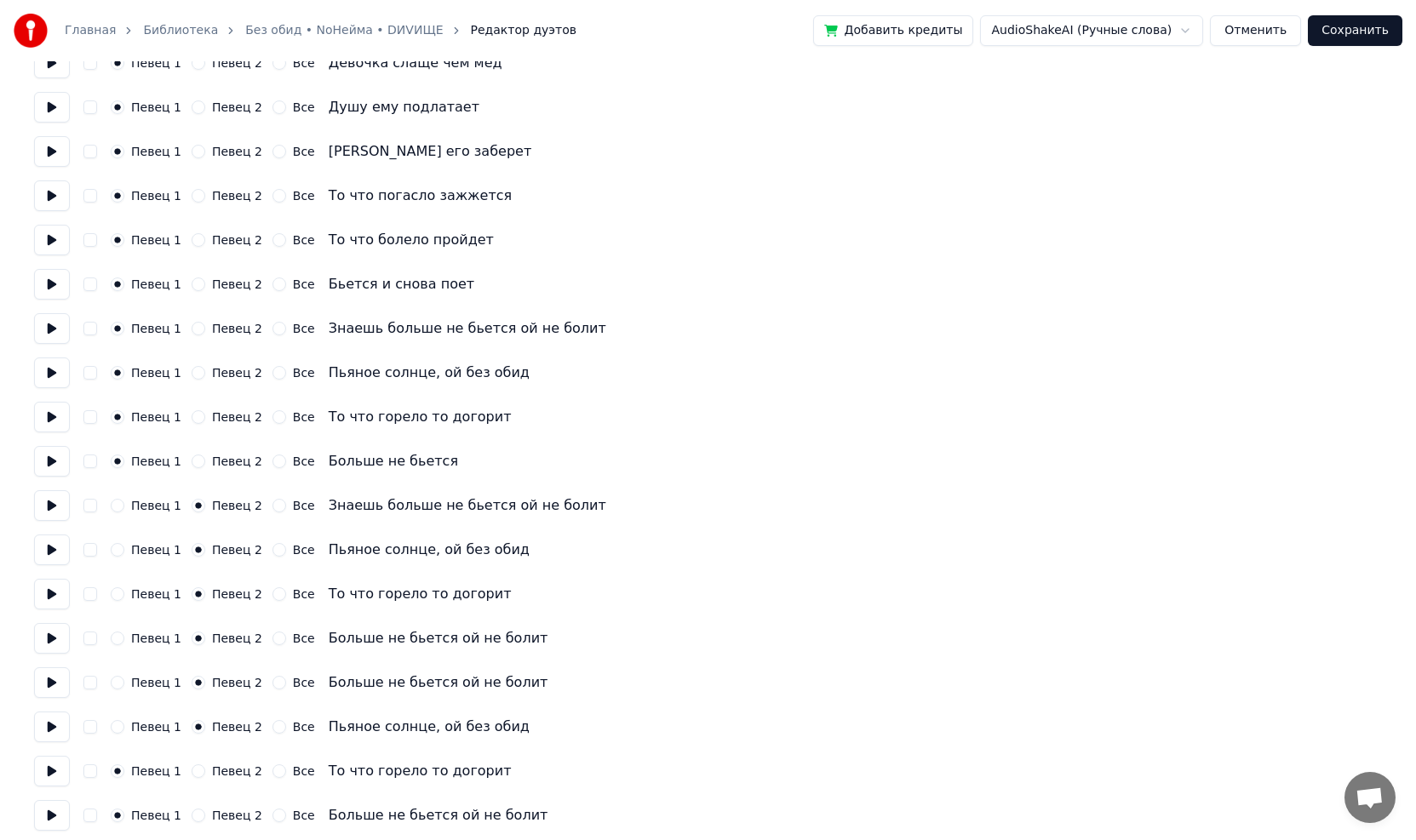
click at [192, 767] on button "Певец 2" at bounding box center [199, 772] width 13 height 13
click at [193, 817] on button "Певец 2" at bounding box center [199, 815] width 13 height 13
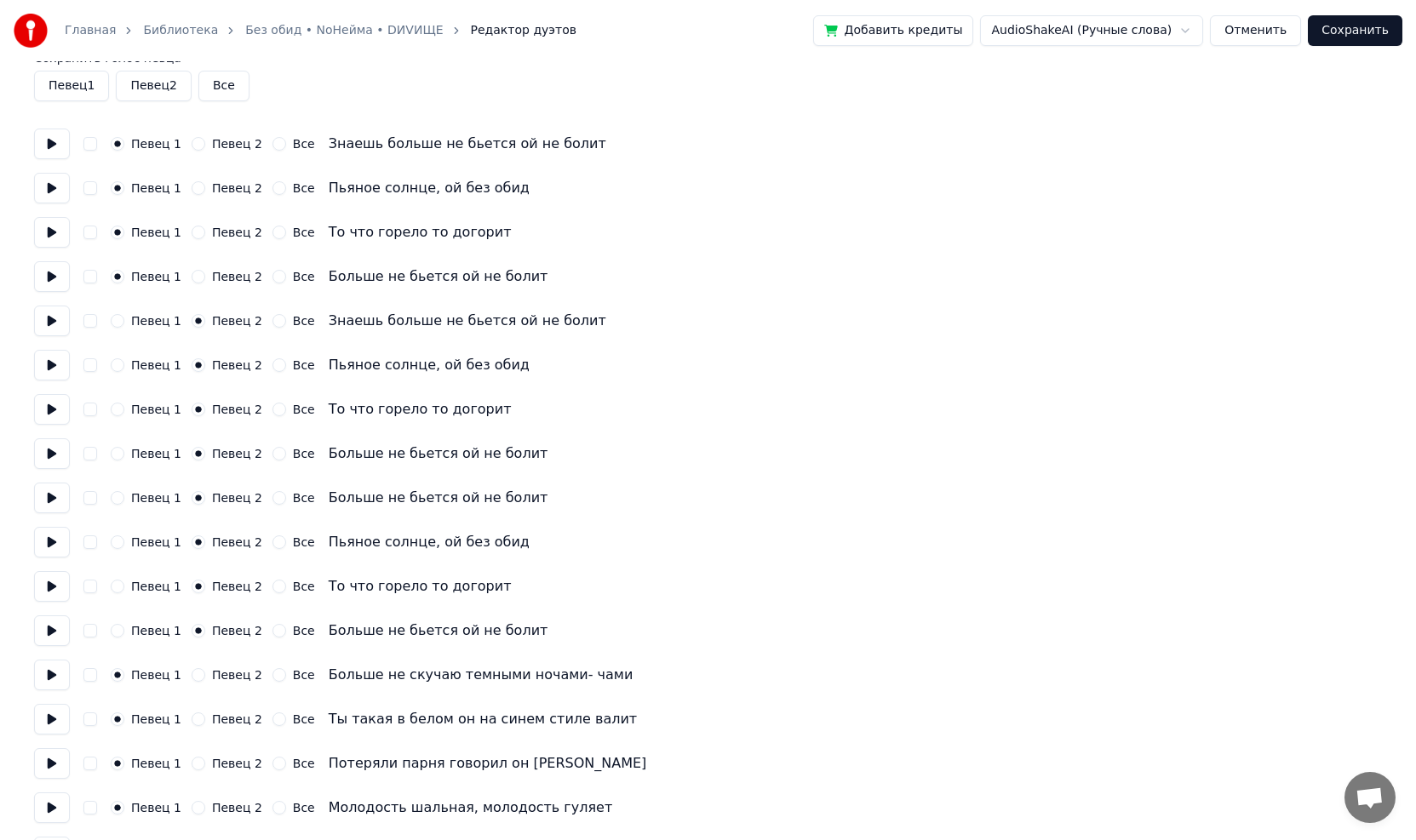
scroll to position [0, 0]
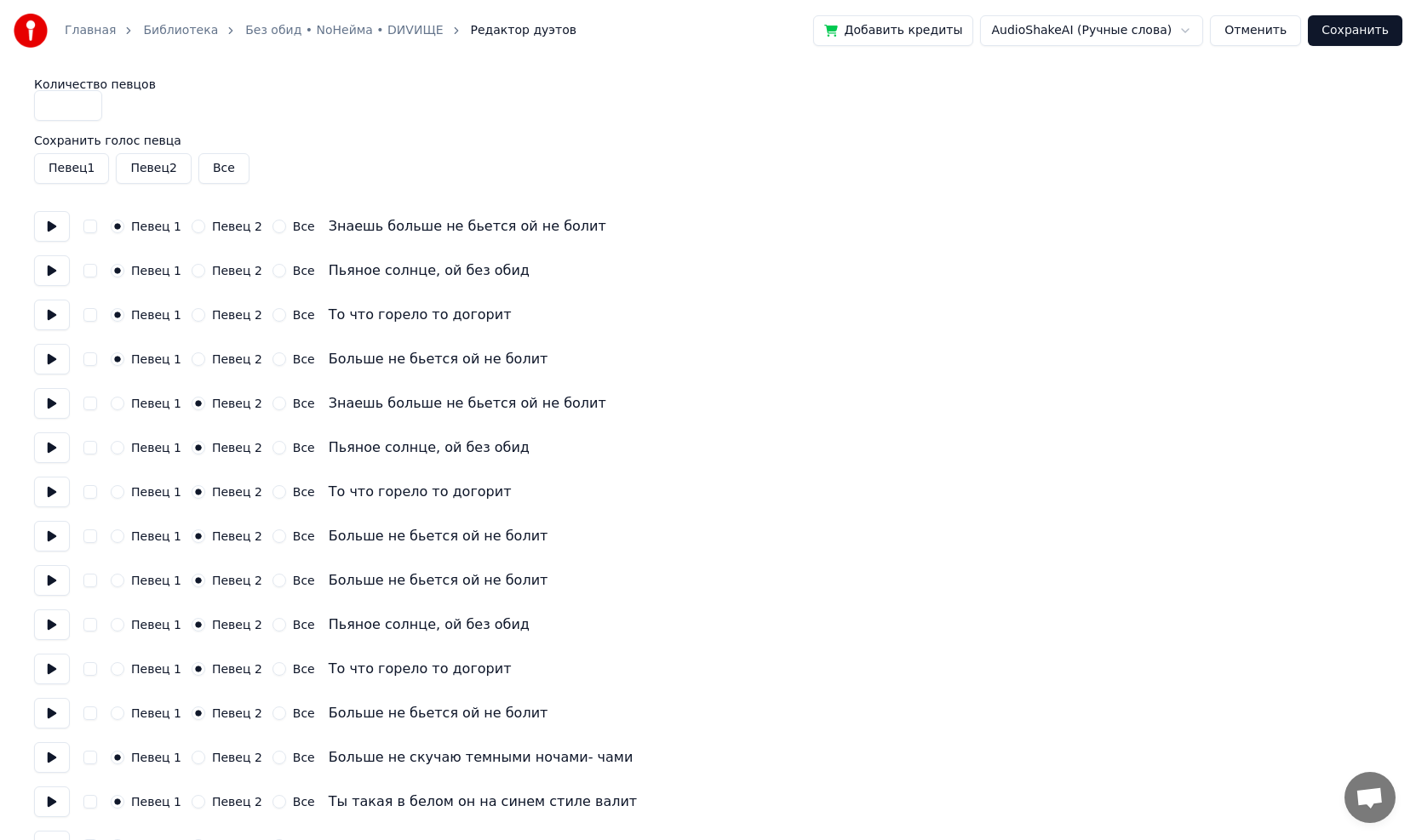
click at [178, 172] on button "Певец 2" at bounding box center [153, 168] width 75 height 30
click at [1347, 30] on button "Сохранить" at bounding box center [1354, 30] width 94 height 30
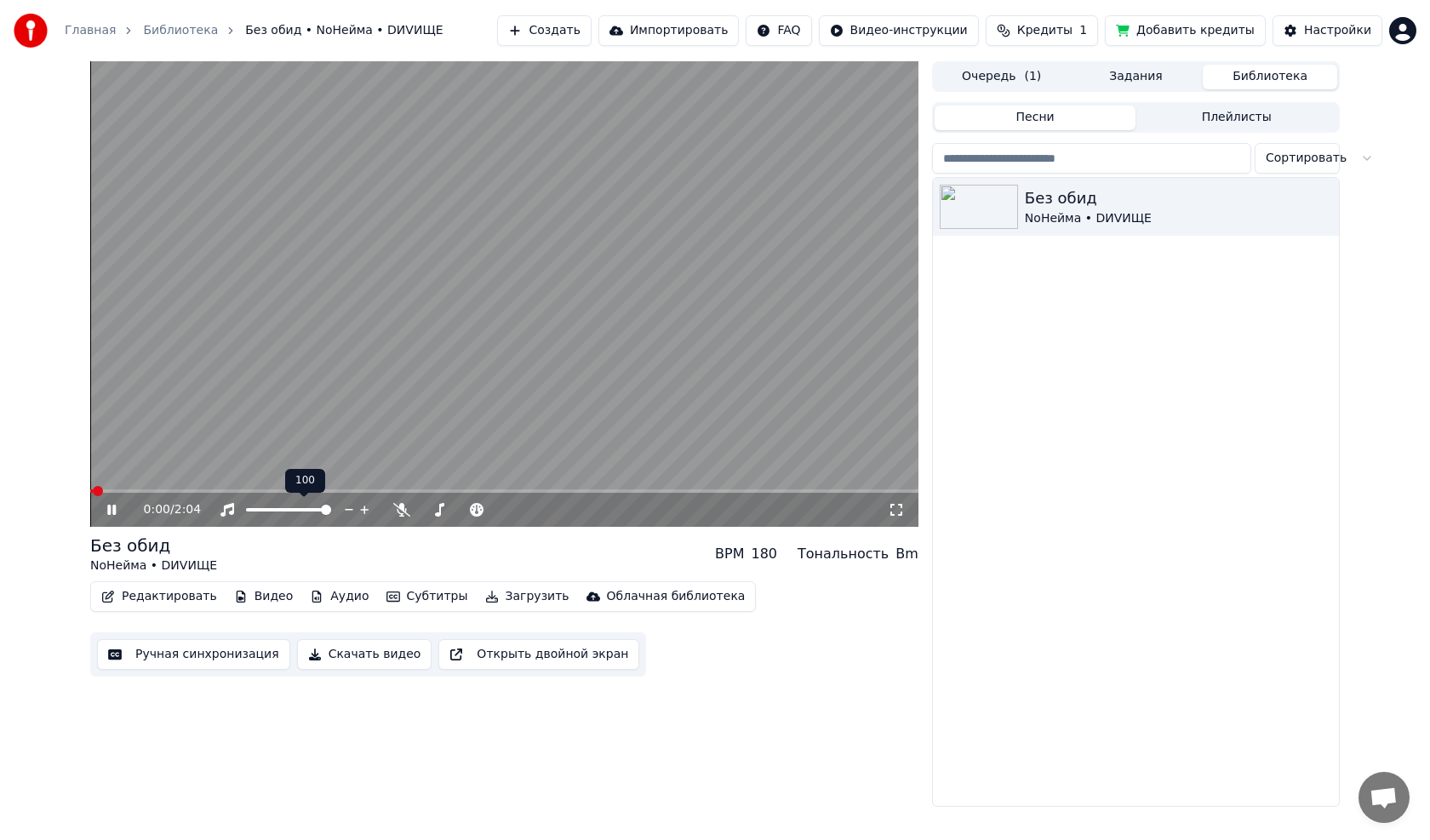
click at [332, 512] on span at bounding box center [326, 509] width 10 height 10
click at [332, 514] on span at bounding box center [326, 509] width 10 height 10
click at [421, 511] on span at bounding box center [426, 509] width 10 height 10
click at [421, 514] on span at bounding box center [426, 509] width 10 height 10
click at [421, 511] on span at bounding box center [426, 509] width 10 height 10
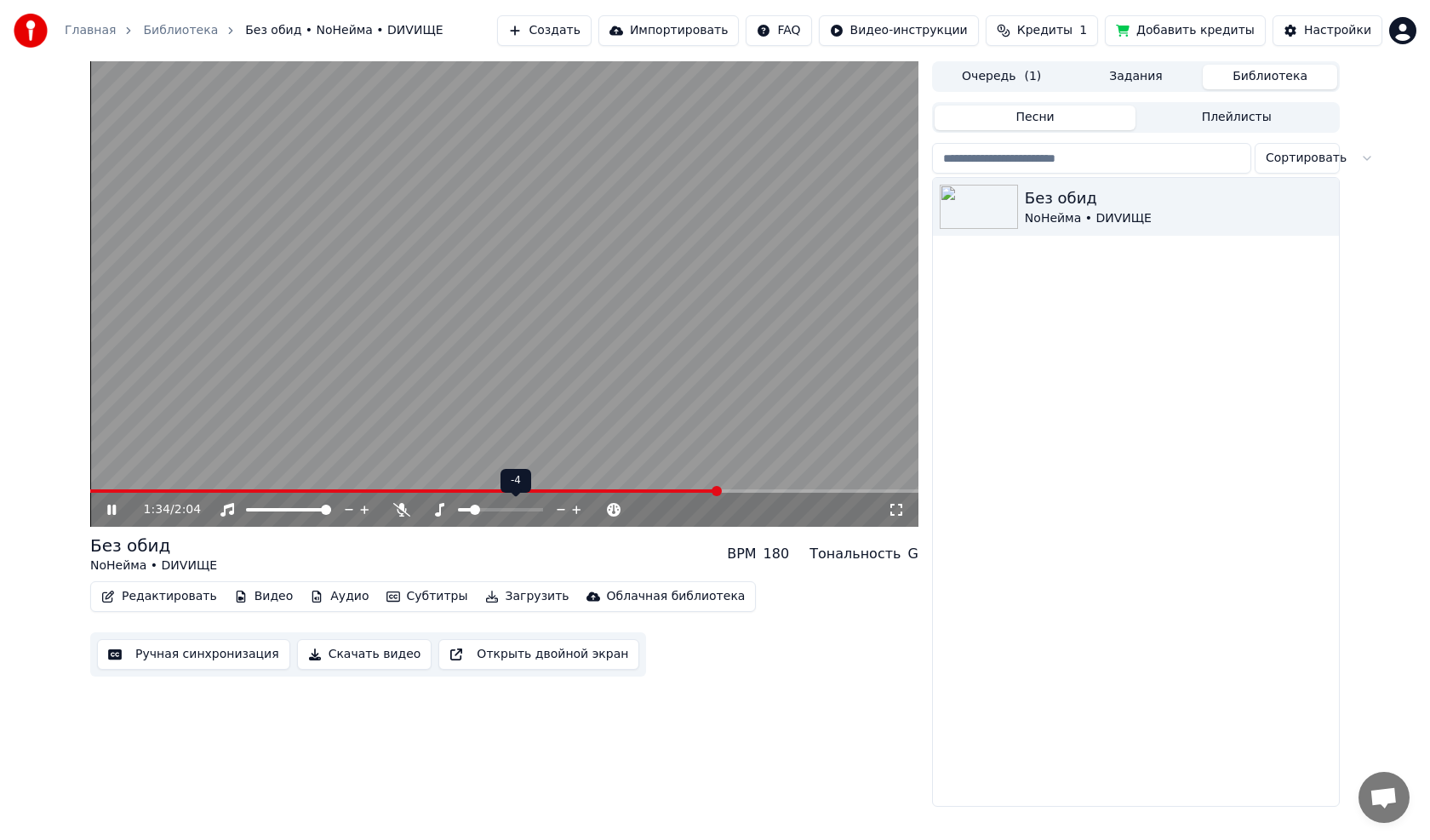
click at [474, 508] on span at bounding box center [475, 509] width 10 height 10
click at [577, 509] on icon at bounding box center [576, 509] width 9 height 9
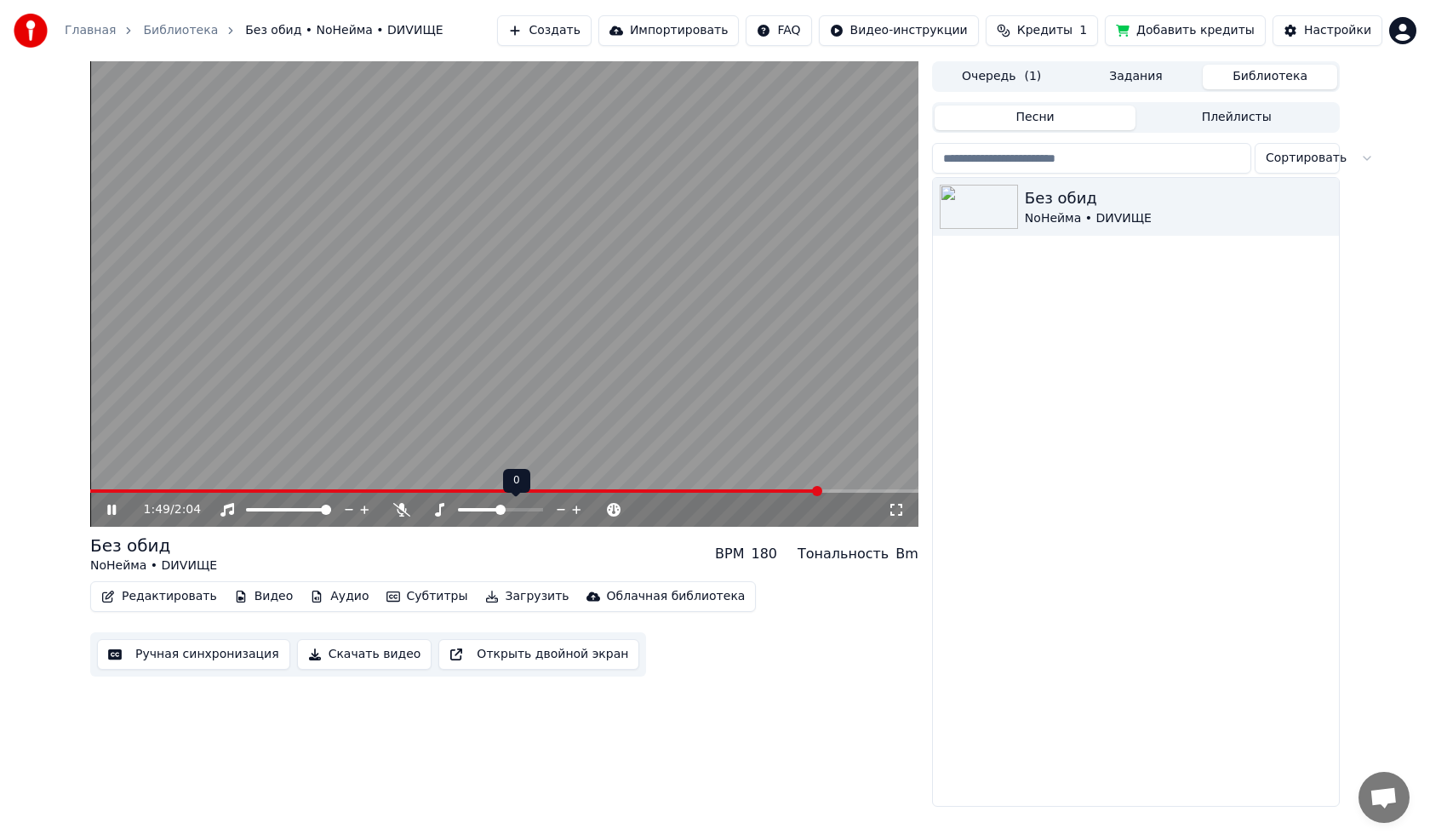
click at [575, 507] on icon at bounding box center [577, 510] width 16 height 17
click at [560, 509] on icon at bounding box center [561, 510] width 16 height 17
click at [250, 599] on button "Видео" at bounding box center [263, 597] width 73 height 24
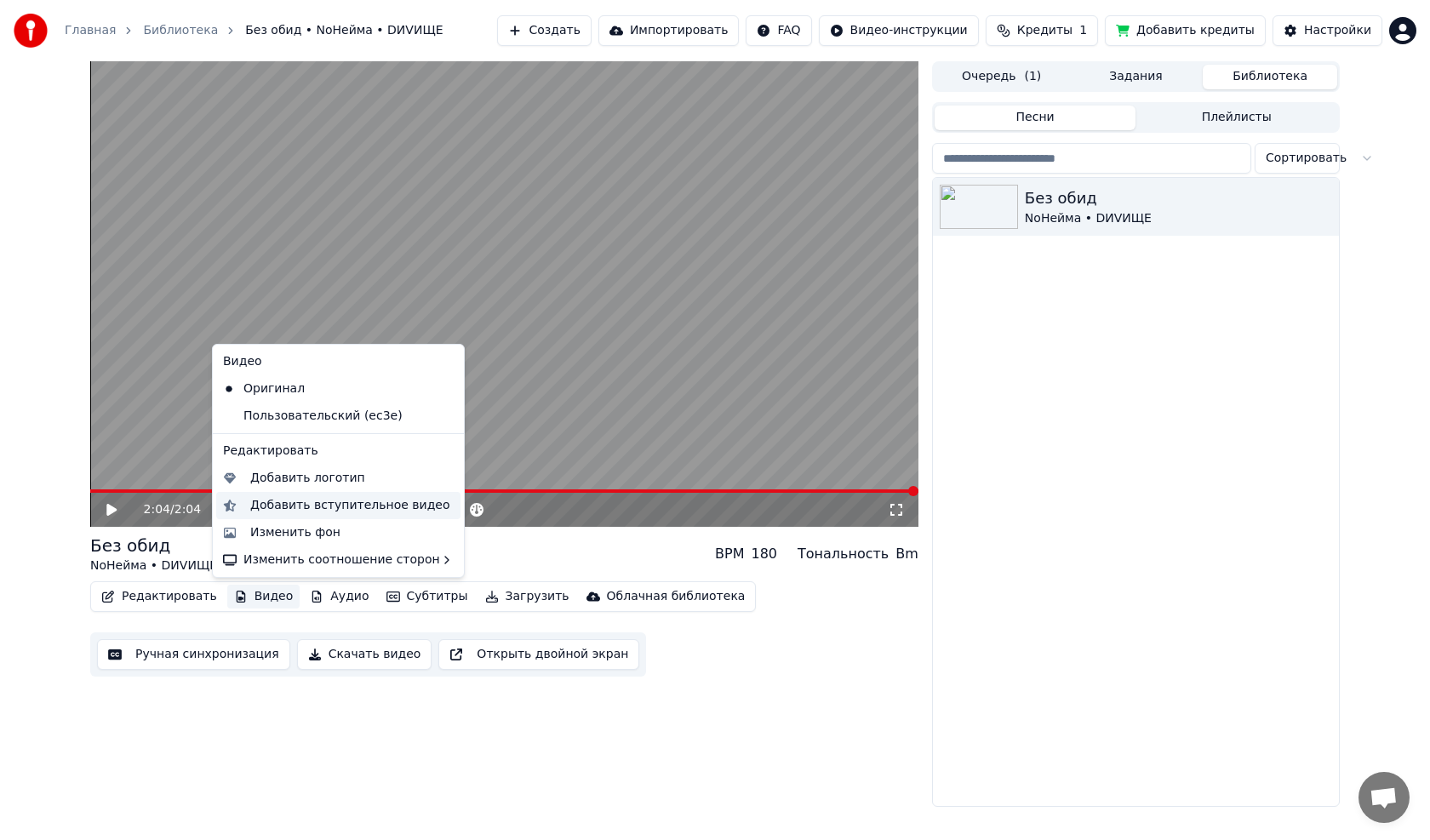
click at [285, 506] on div "Добавить вступительное видео" at bounding box center [350, 506] width 200 height 17
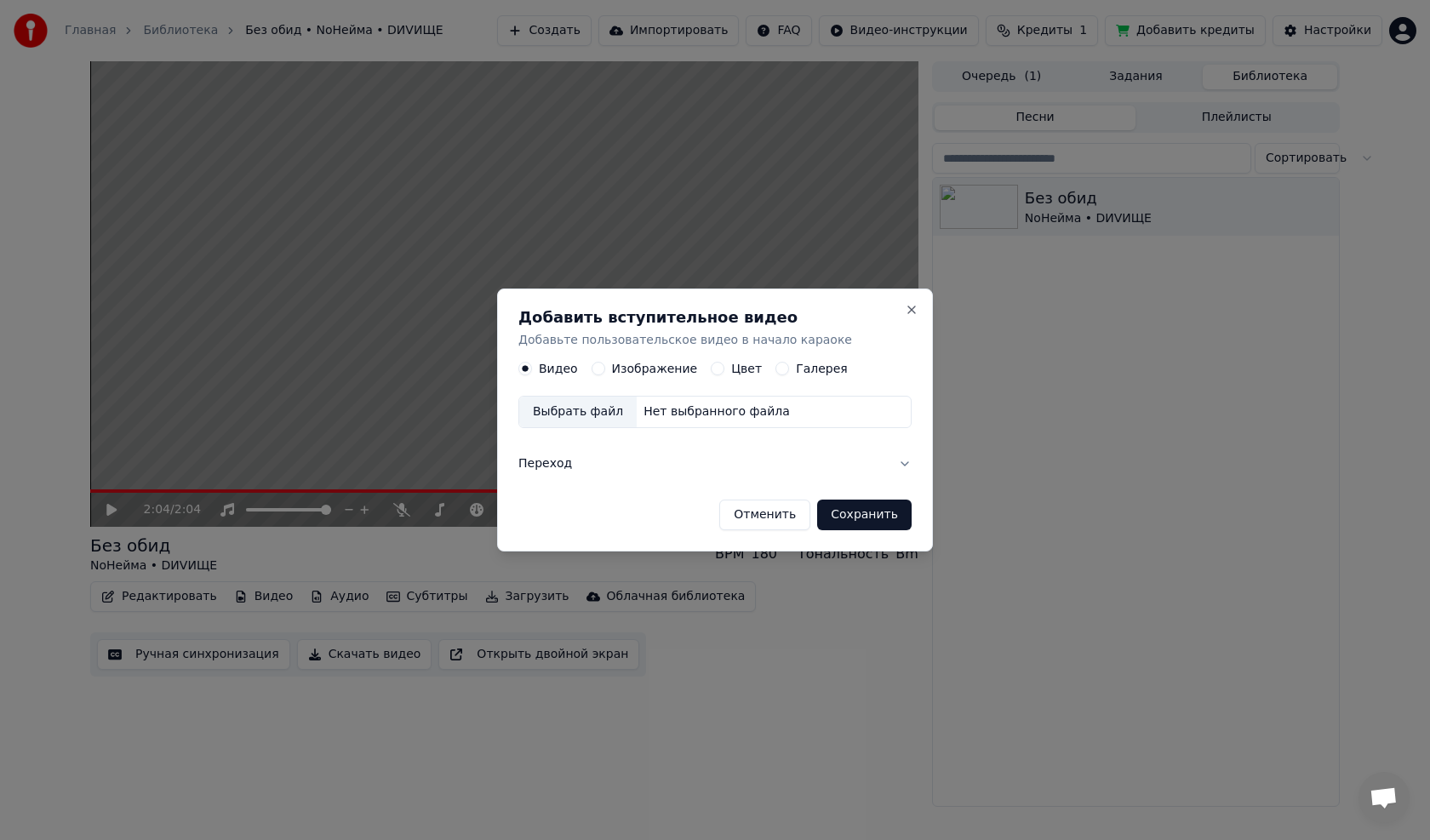
click at [625, 370] on label "Изображение" at bounding box center [655, 370] width 86 height 12
click at [605, 370] on button "Изображение" at bounding box center [599, 370] width 13 height 13
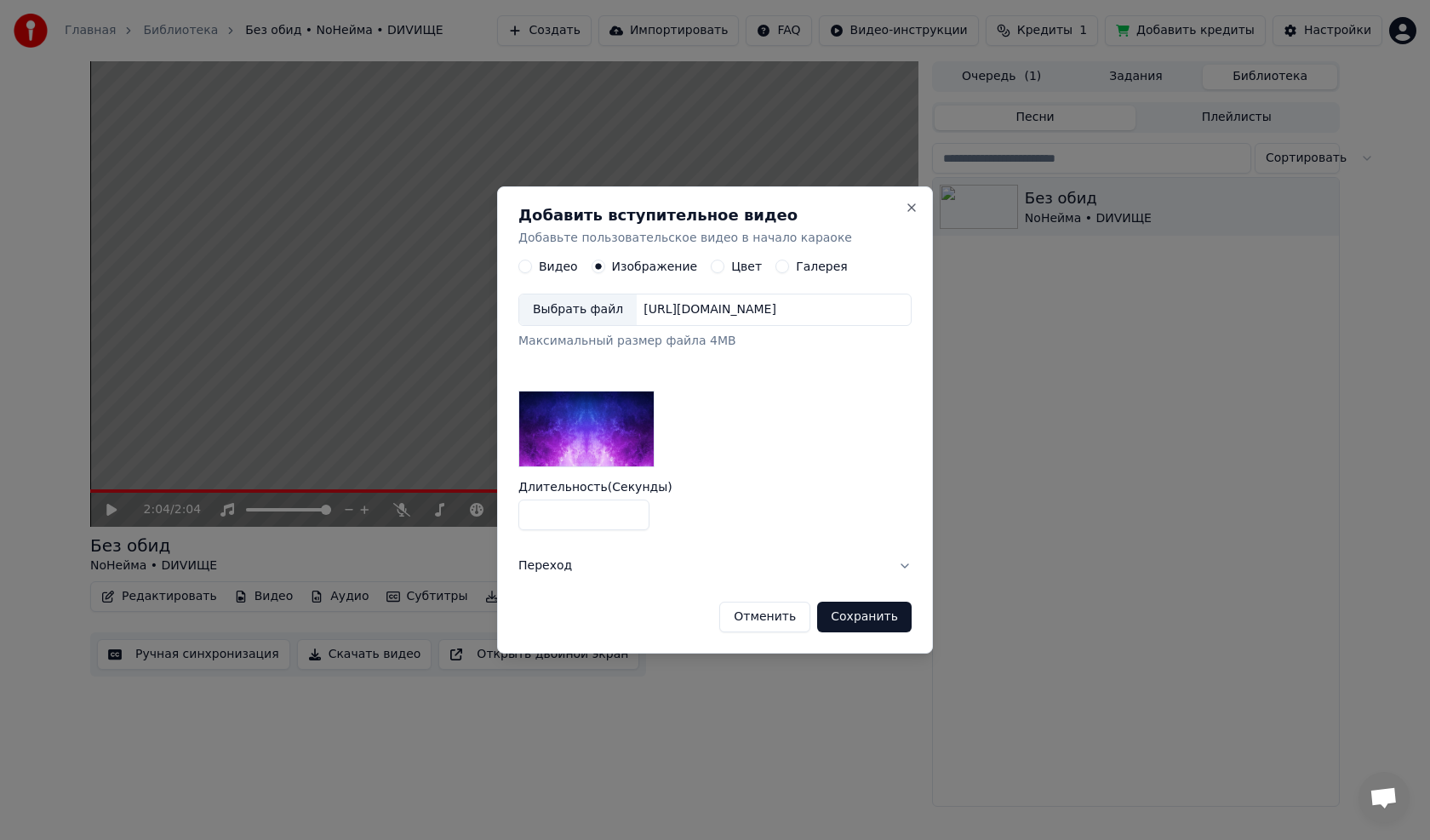
click at [659, 308] on div "[URL][DOMAIN_NAME]" at bounding box center [710, 311] width 146 height 17
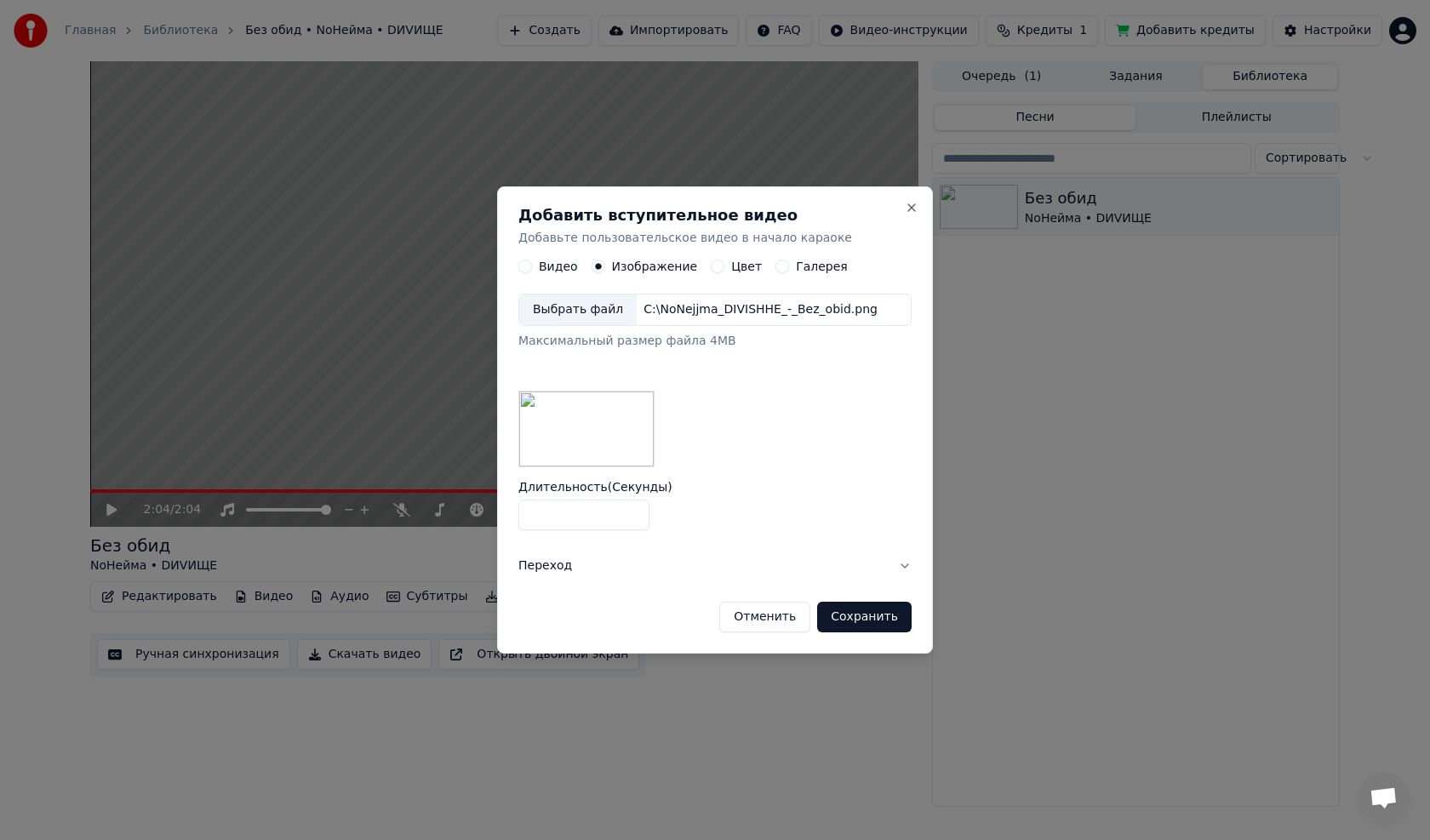
click at [855, 619] on button "Сохранить" at bounding box center [864, 618] width 94 height 30
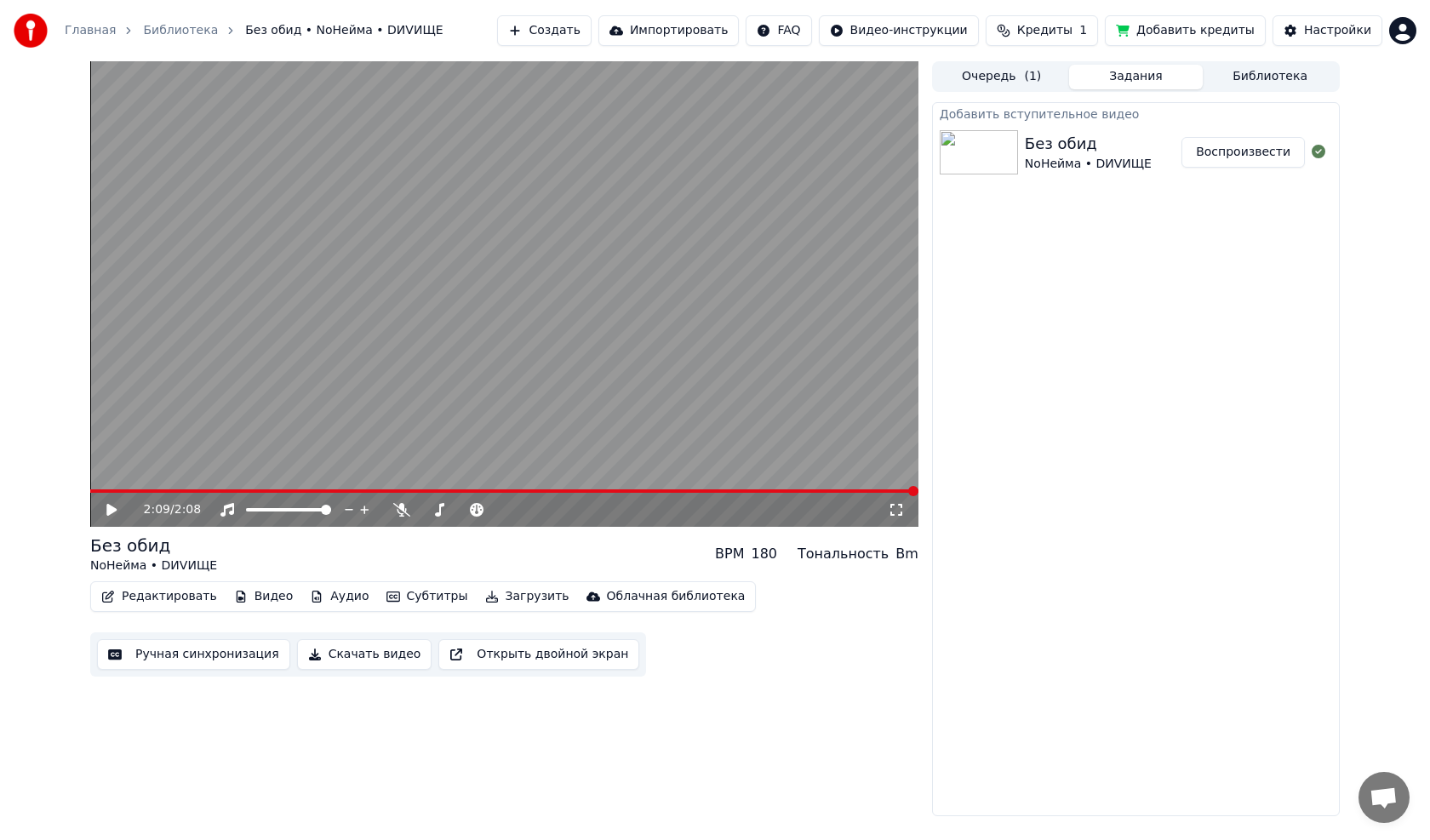
click at [111, 512] on icon at bounding box center [111, 510] width 10 height 12
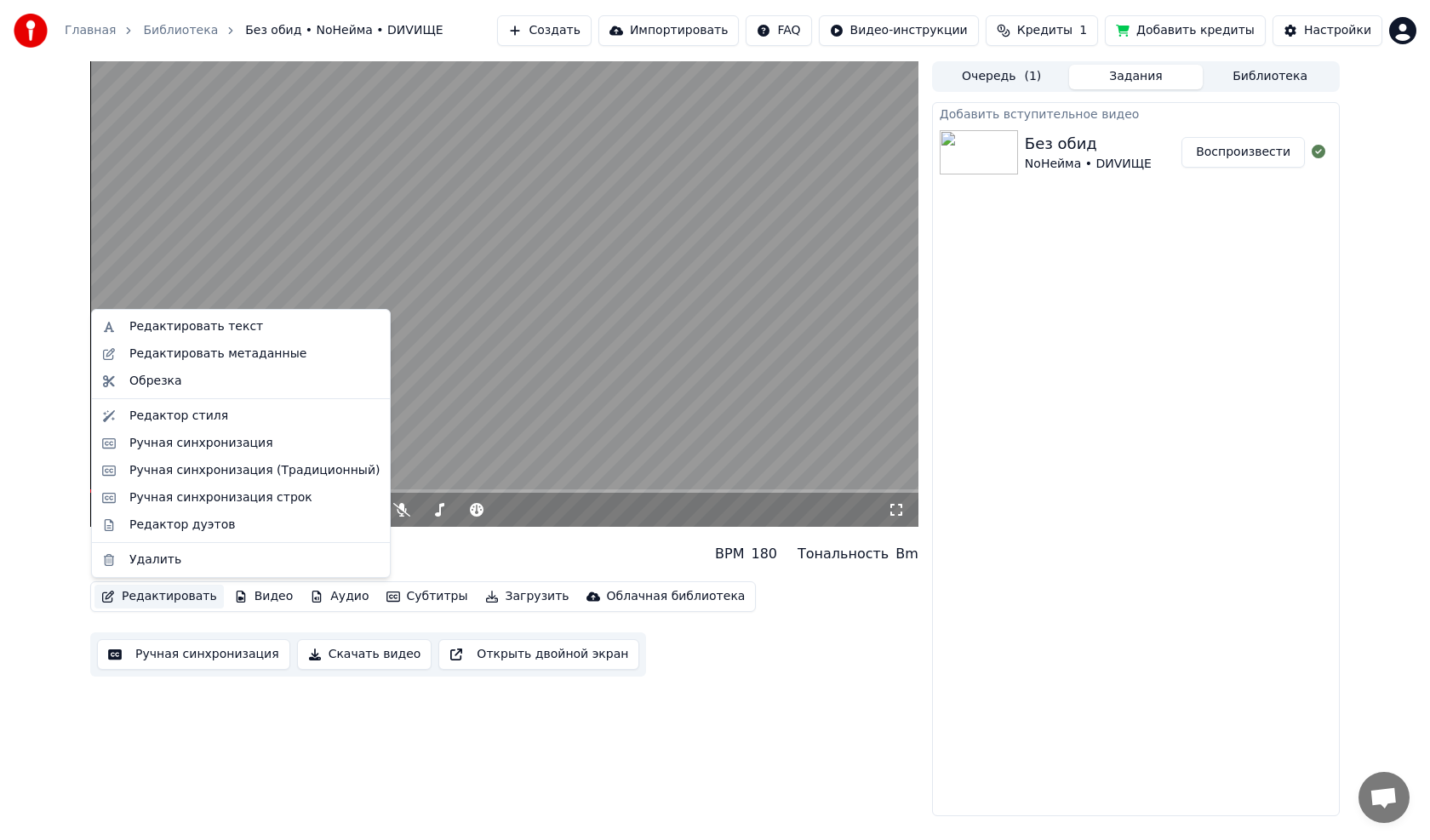
click at [196, 601] on button "Редактировать" at bounding box center [159, 597] width 129 height 24
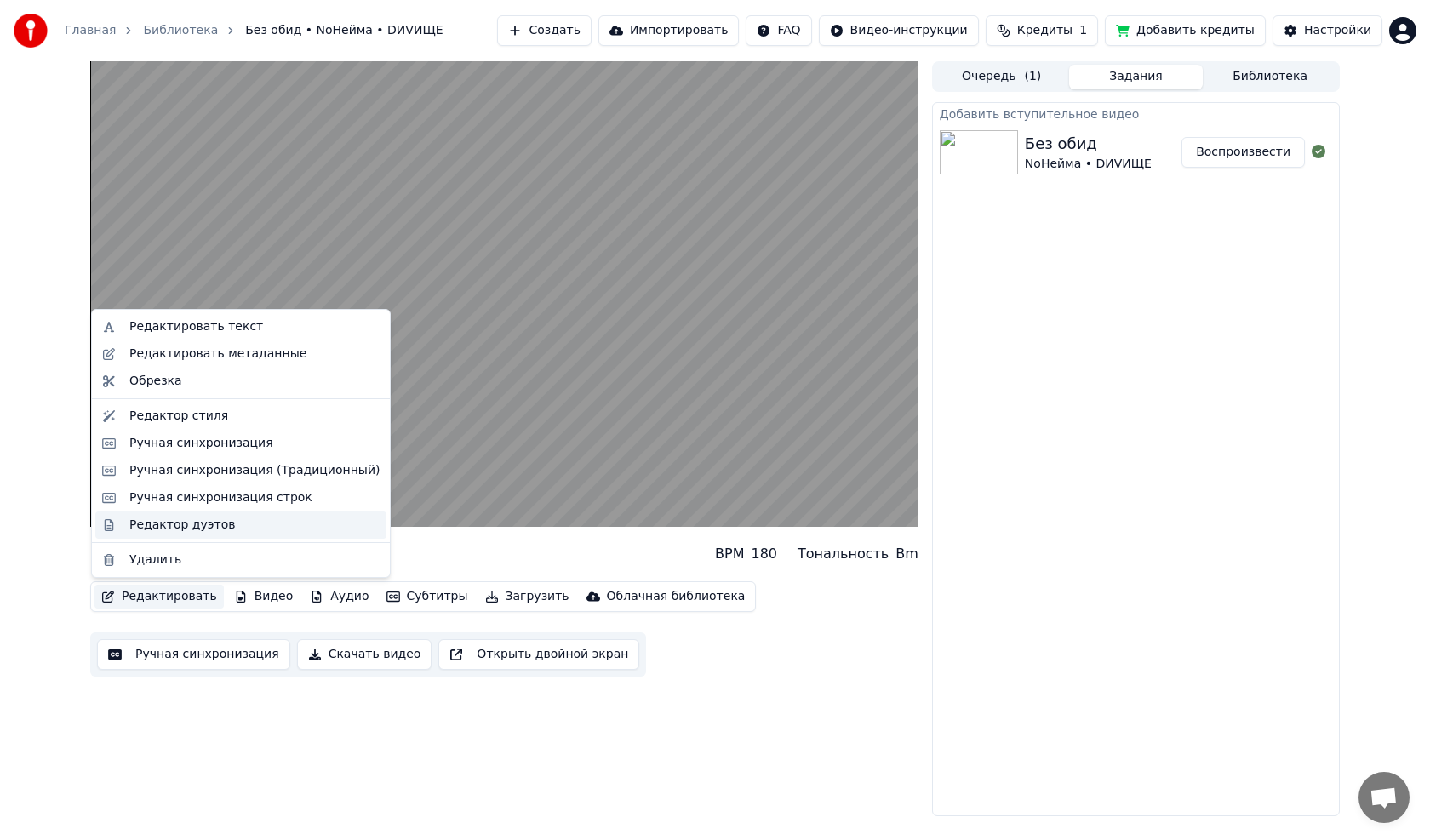
click at [165, 528] on div "Редактор дуэтов" at bounding box center [181, 525] width 105 height 17
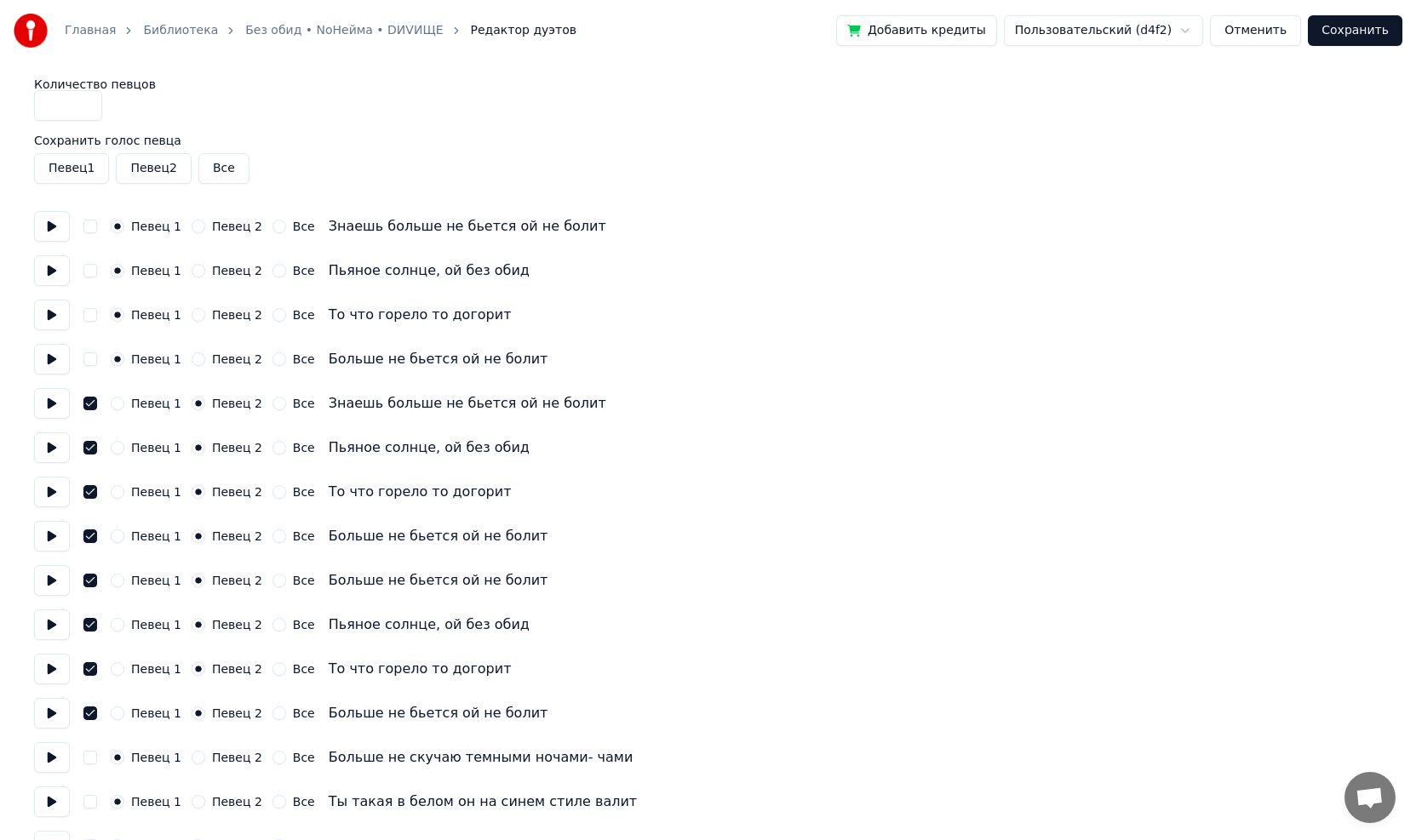
click at [220, 167] on button "Все" at bounding box center [224, 168] width 51 height 30
click at [1373, 28] on button "Сохранить" at bounding box center [1354, 30] width 94 height 30
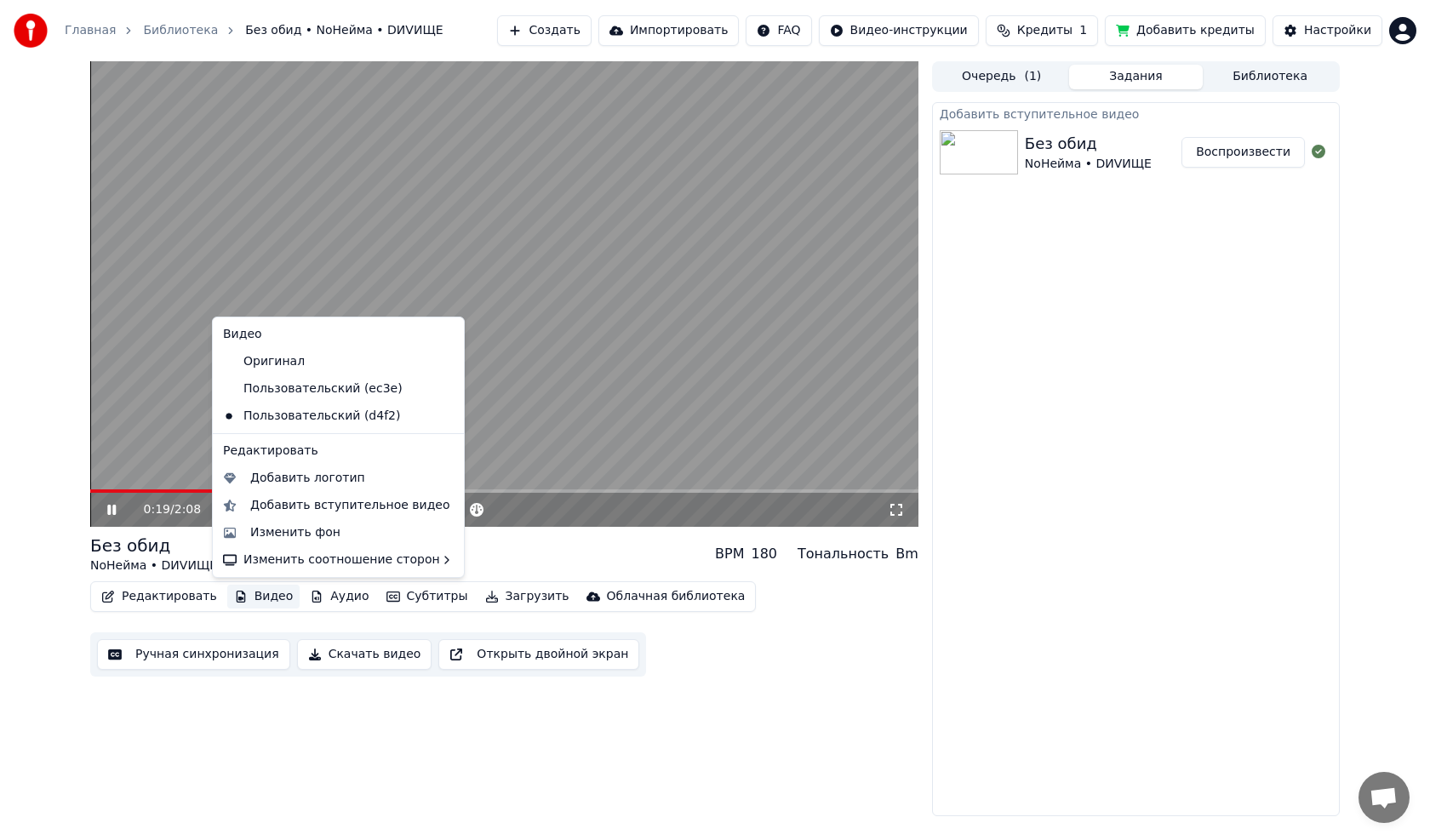
click at [259, 594] on button "Видео" at bounding box center [263, 597] width 73 height 24
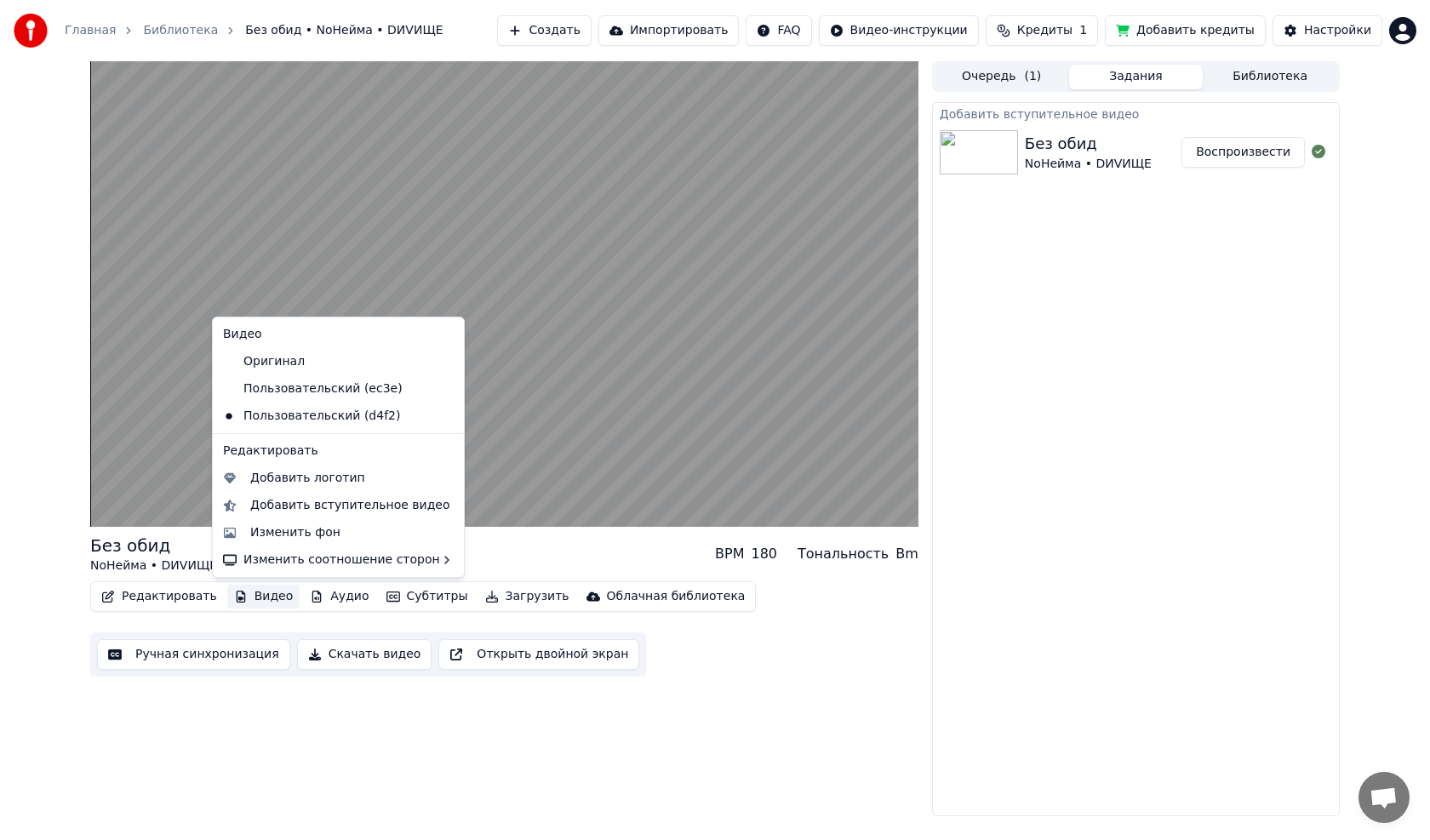
click at [442, 419] on icon at bounding box center [448, 416] width 12 height 13
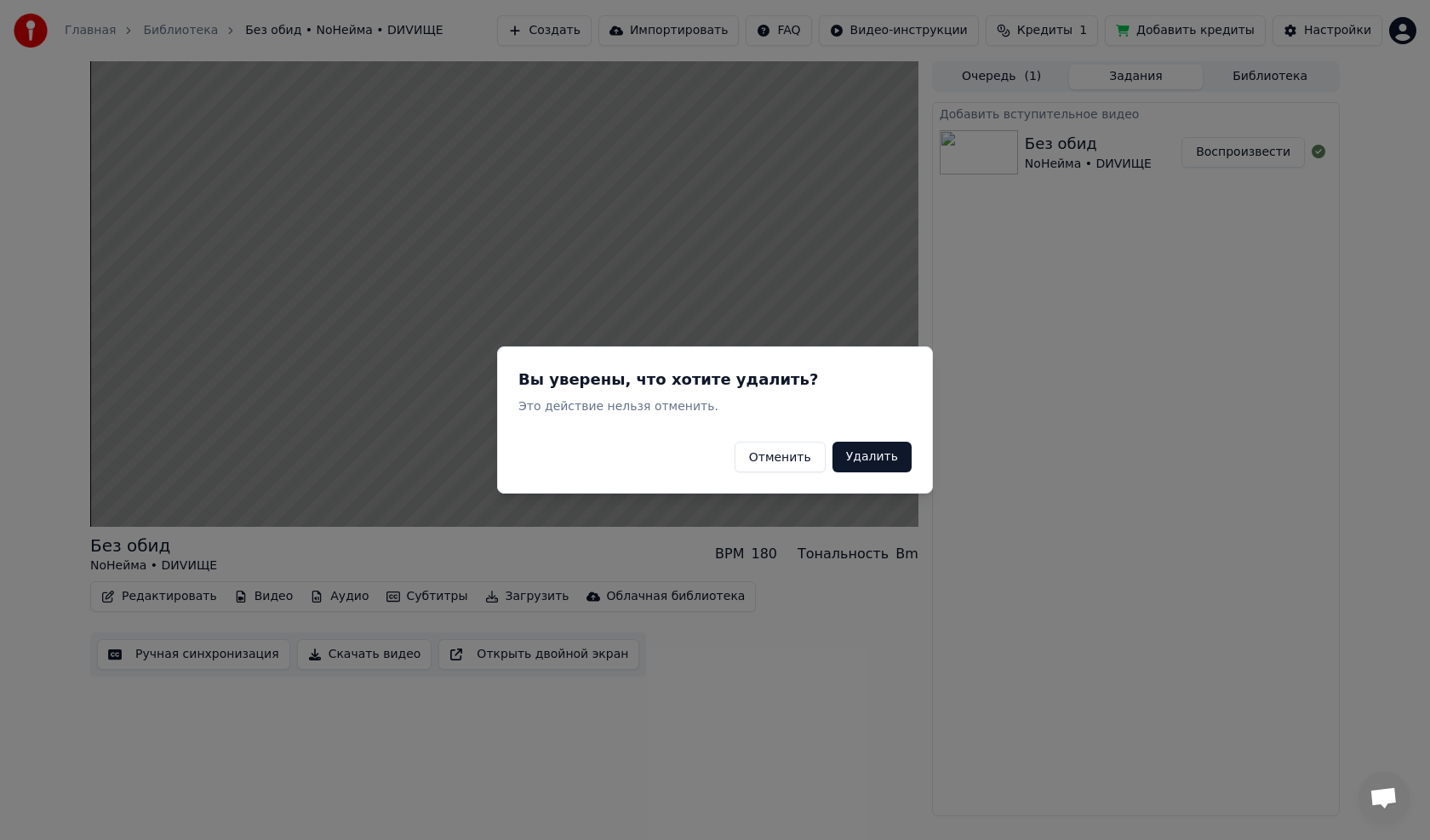
click at [880, 453] on button "Удалить" at bounding box center [871, 457] width 79 height 30
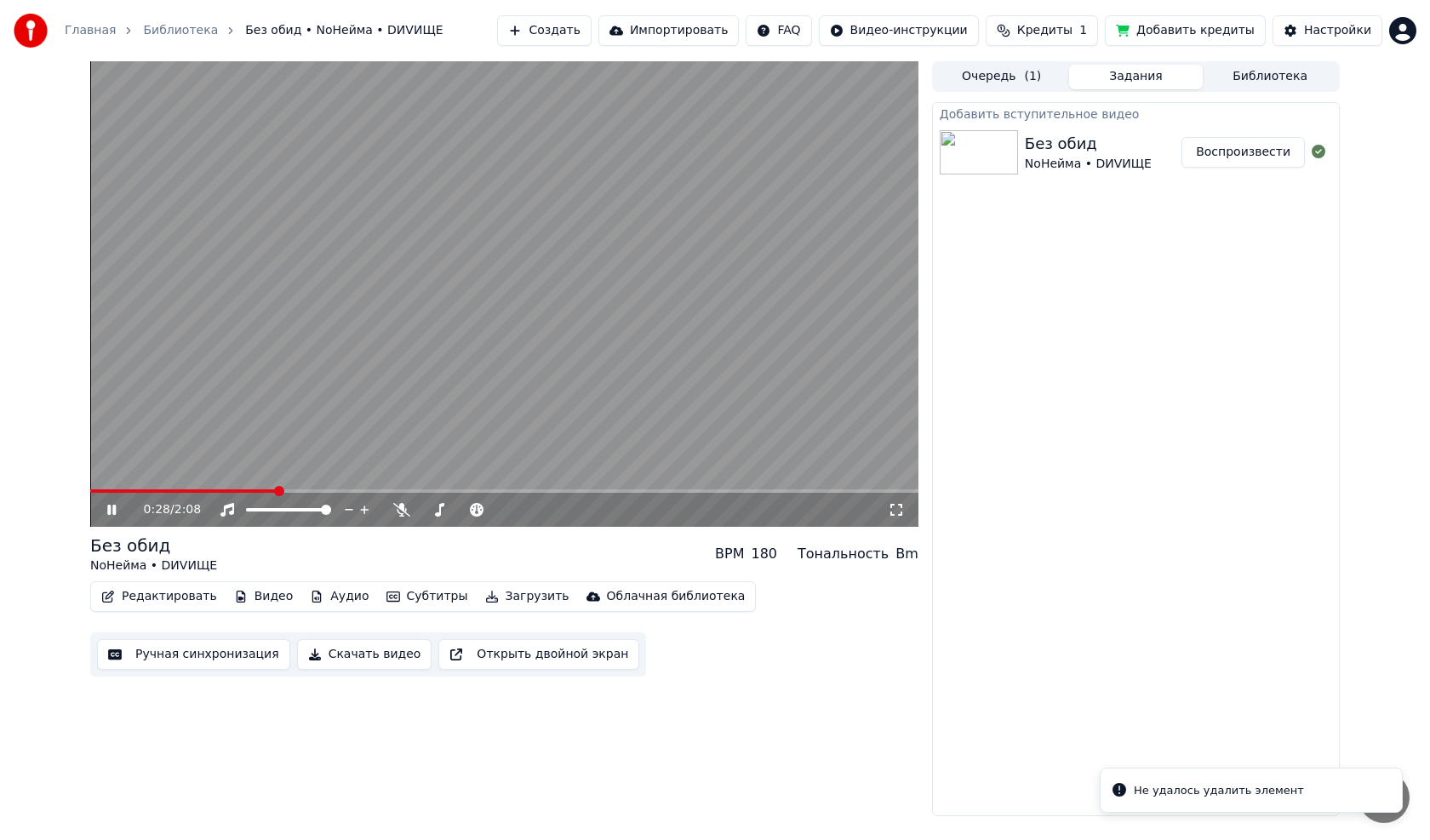
click at [249, 596] on button "Видео" at bounding box center [263, 597] width 73 height 24
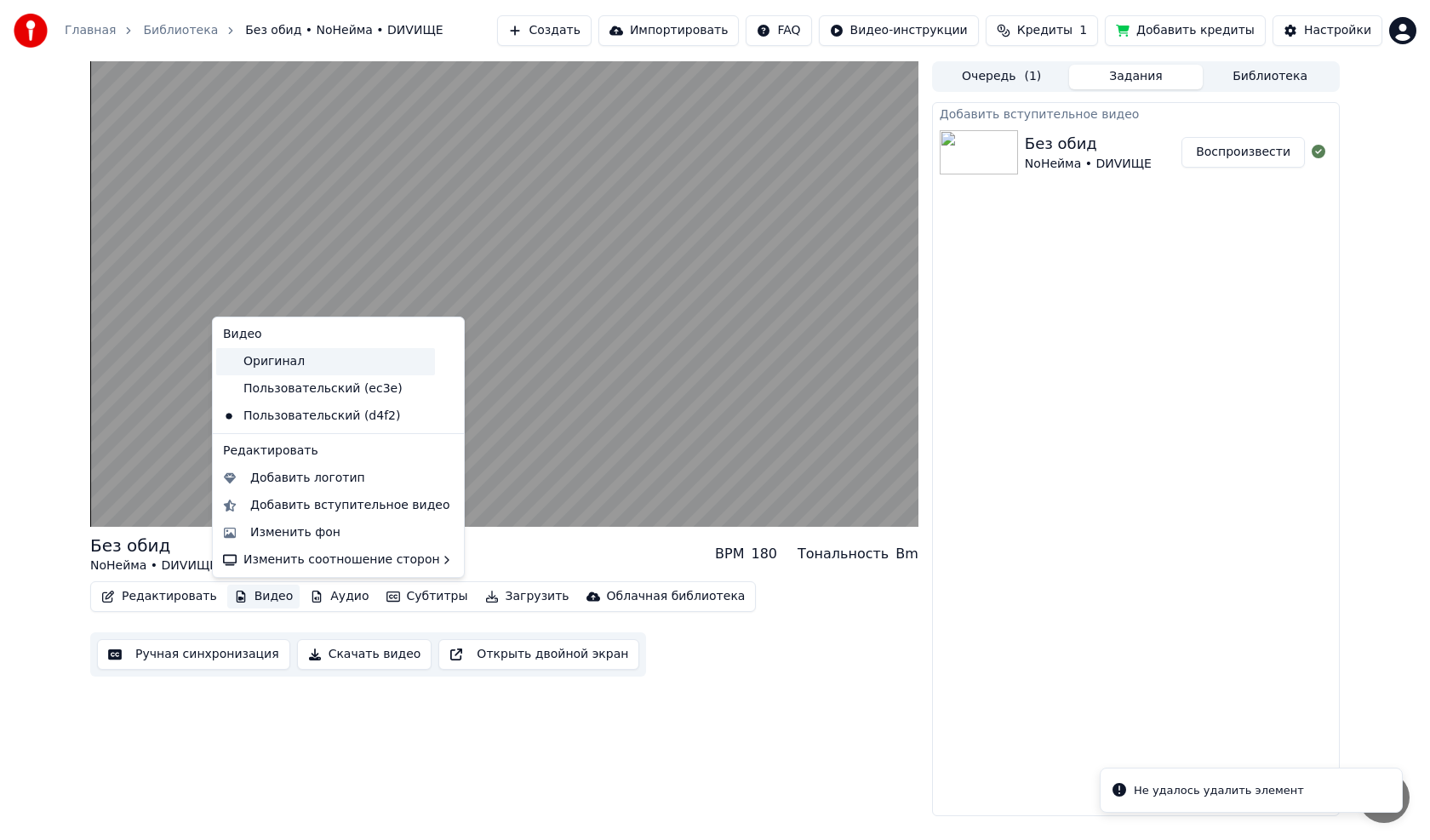
click at [276, 368] on div "Оригинал" at bounding box center [326, 362] width 219 height 28
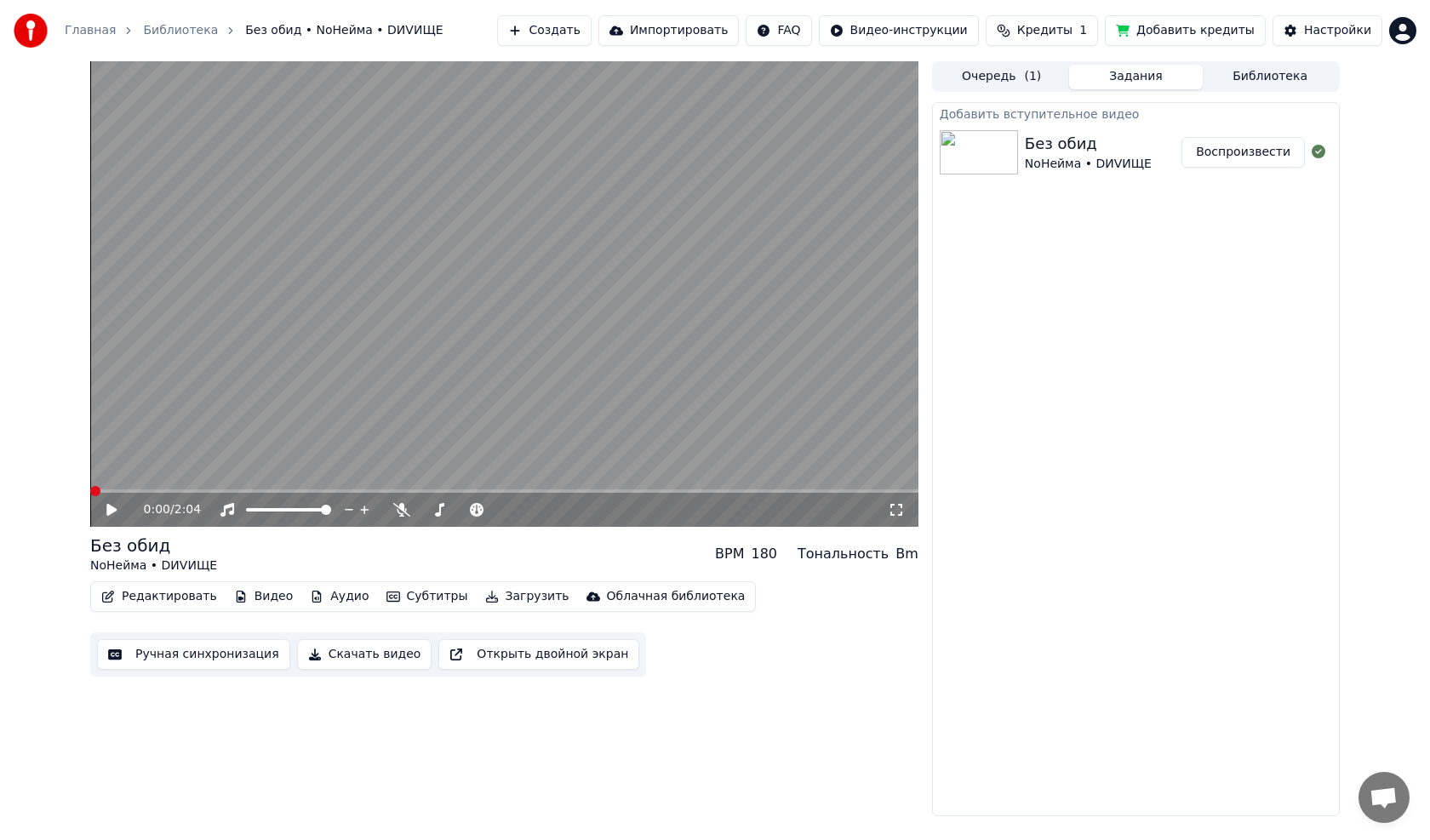
click at [252, 593] on button "Видео" at bounding box center [263, 597] width 73 height 24
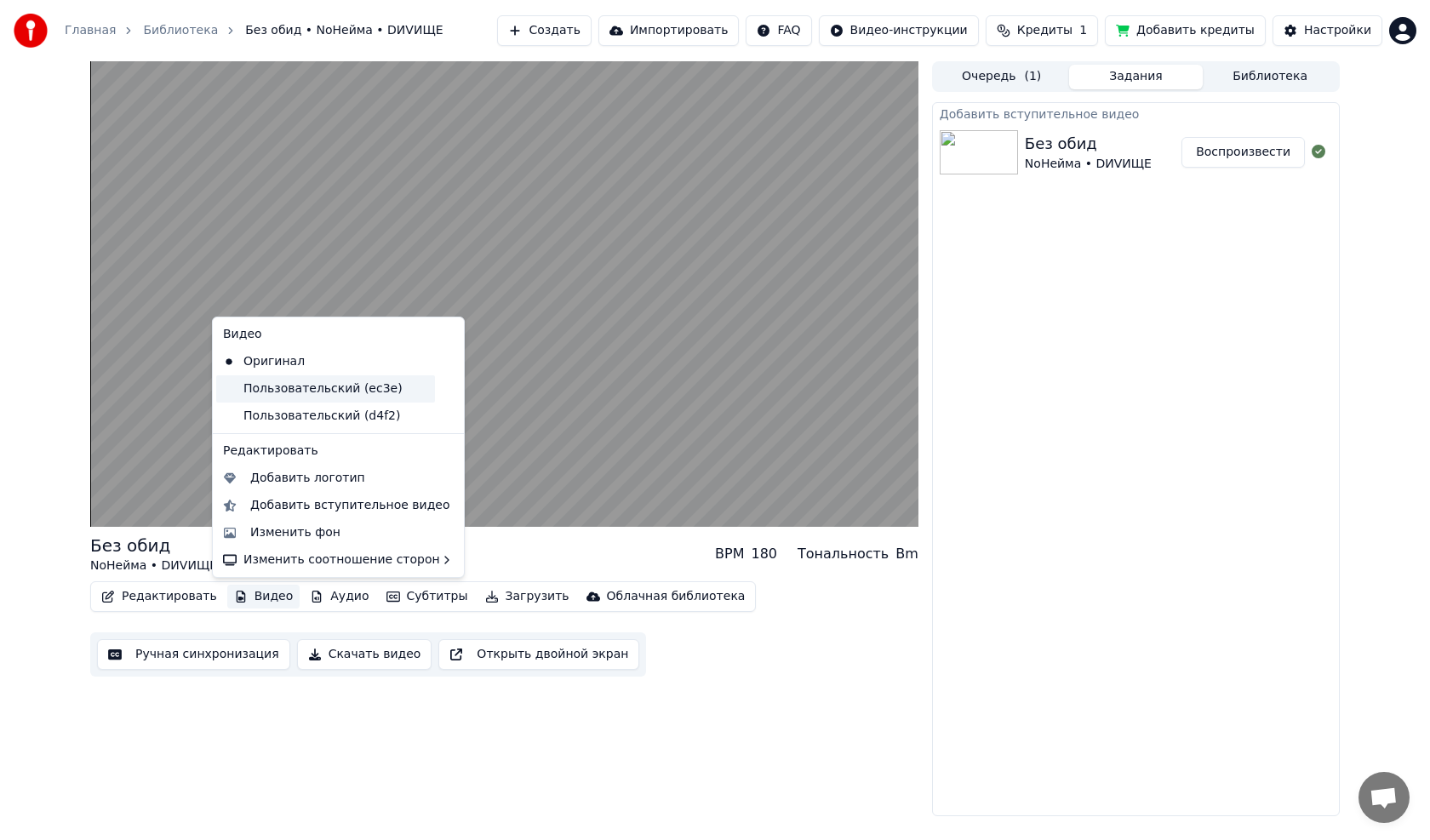
click at [366, 391] on div "Пользовательский (ec3e)" at bounding box center [326, 389] width 219 height 28
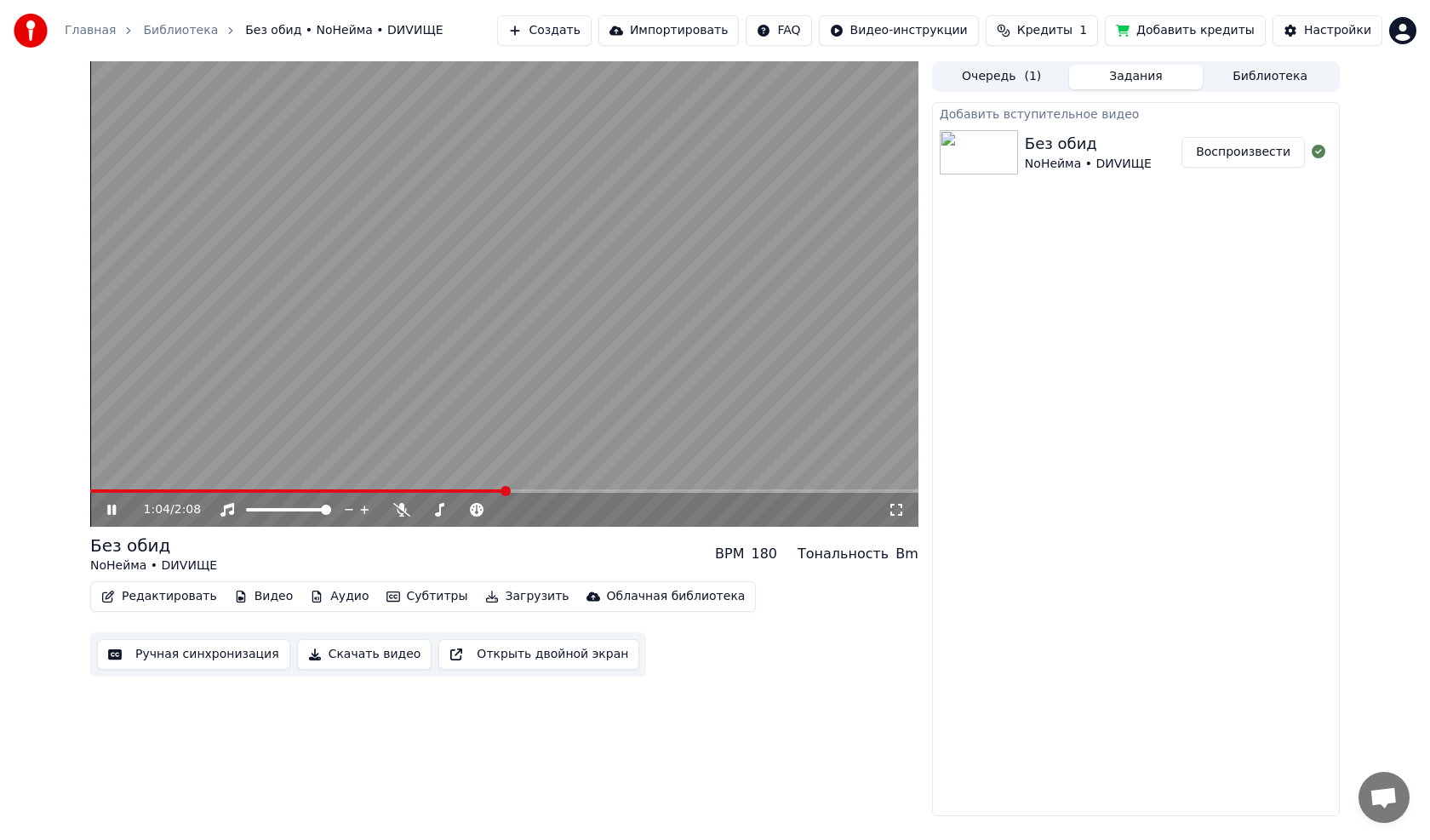
click at [106, 510] on icon at bounding box center [124, 510] width 40 height 13
click at [90, 492] on span at bounding box center [95, 491] width 10 height 10
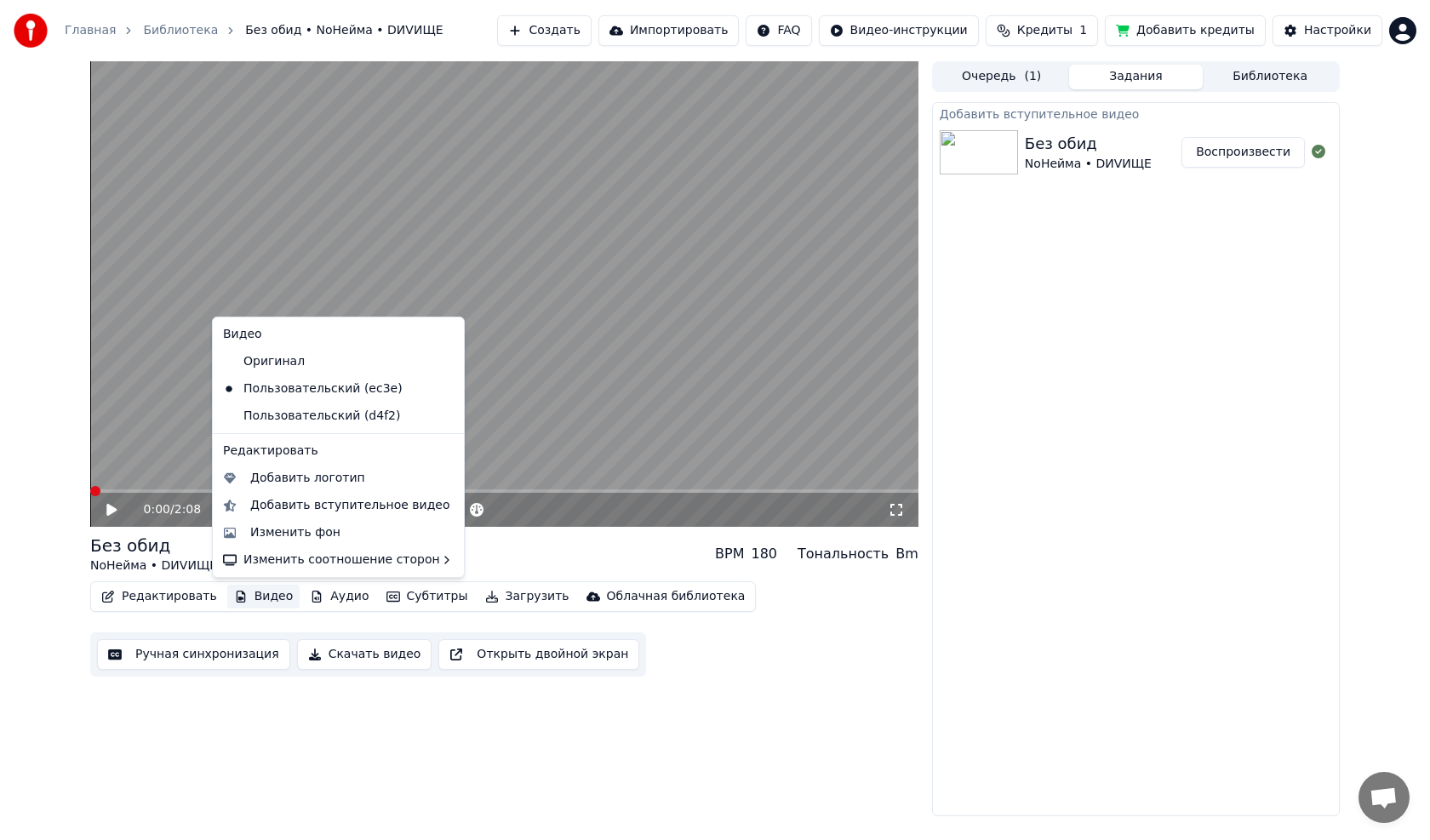
click at [264, 598] on button "Видео" at bounding box center [263, 597] width 73 height 24
click at [442, 416] on icon at bounding box center [448, 416] width 12 height 13
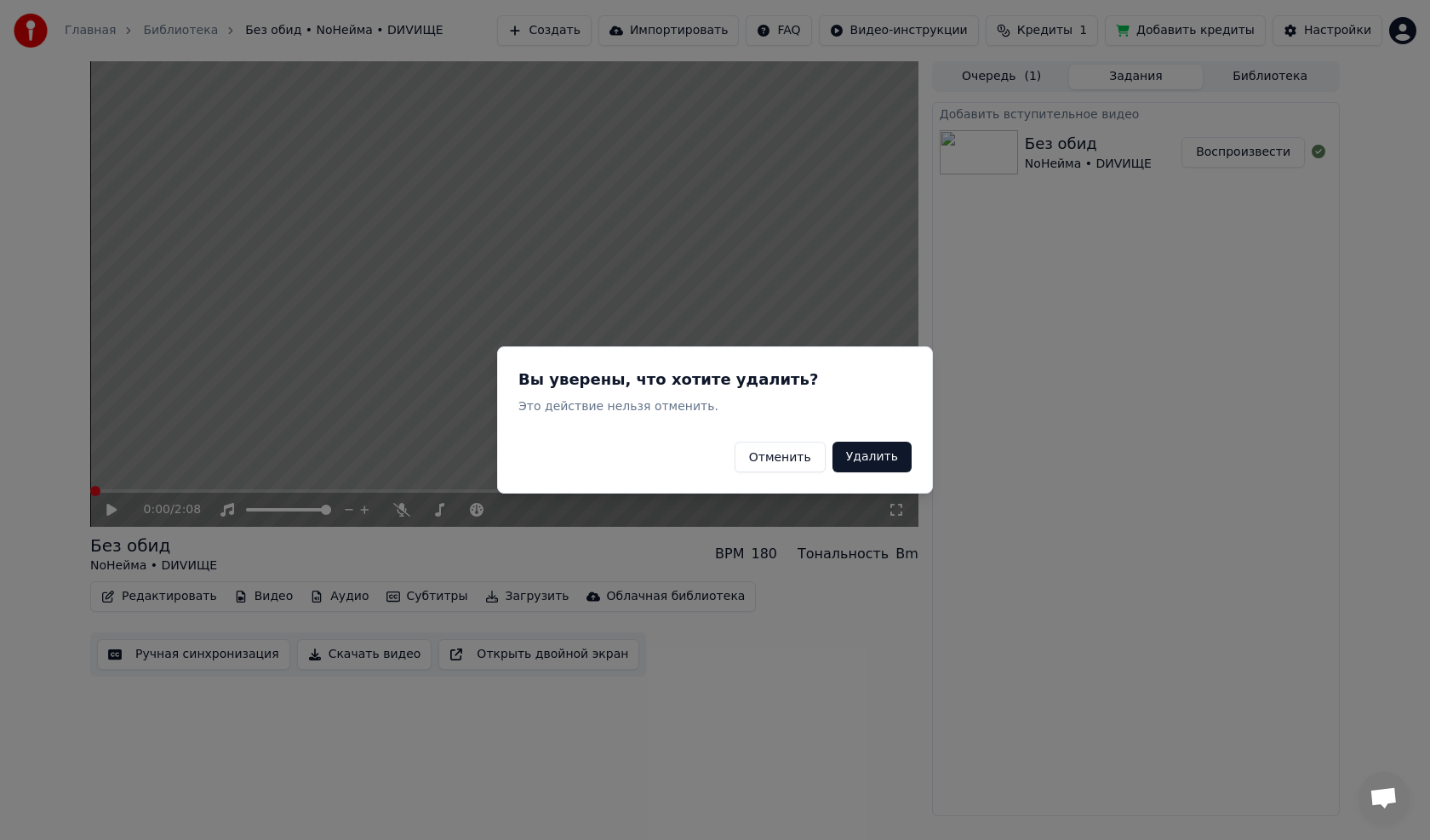
click at [869, 462] on button "Удалить" at bounding box center [871, 457] width 79 height 30
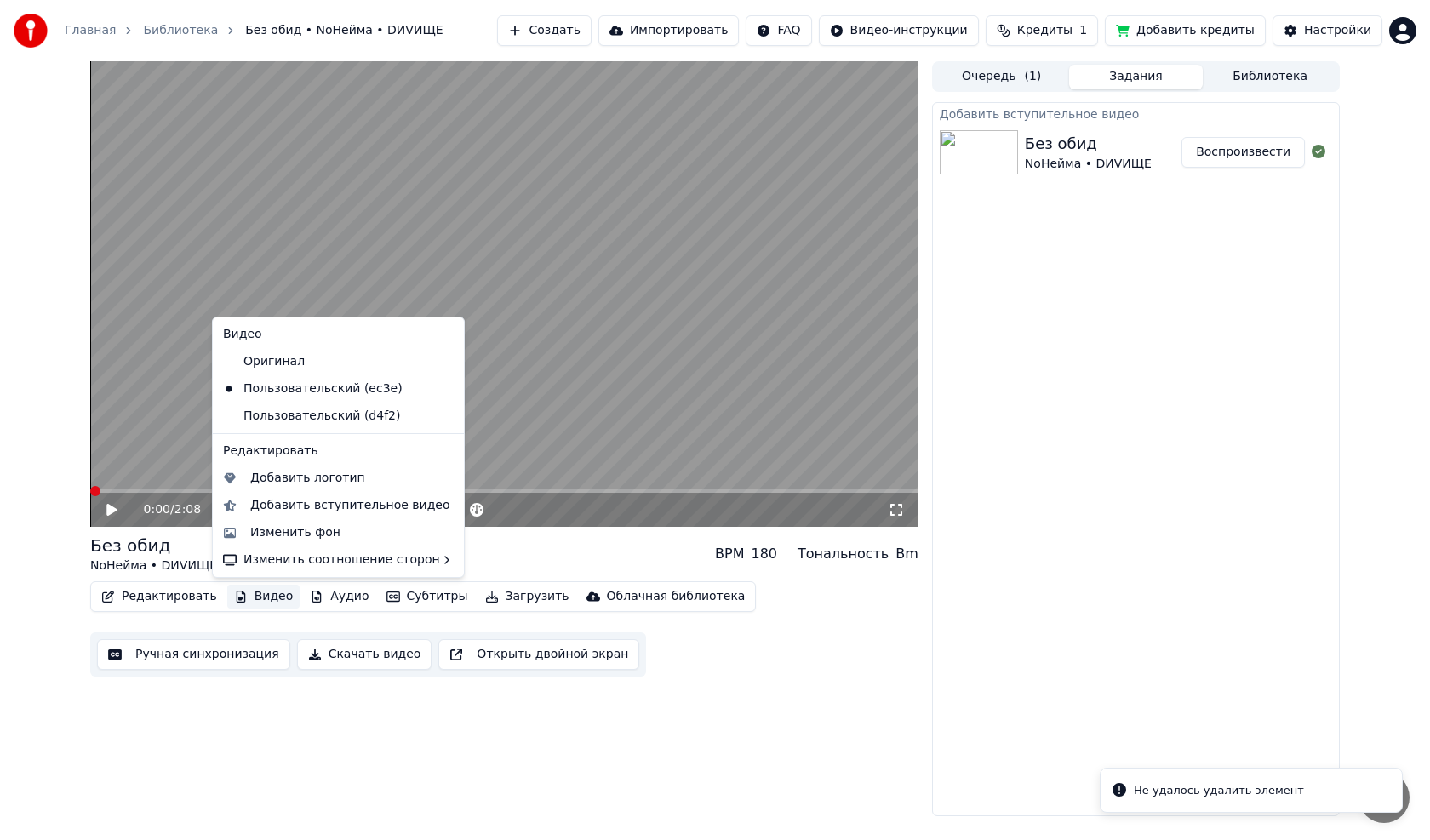
click at [261, 599] on button "Видео" at bounding box center [263, 597] width 73 height 24
click at [295, 365] on div "Оригинал" at bounding box center [326, 362] width 219 height 28
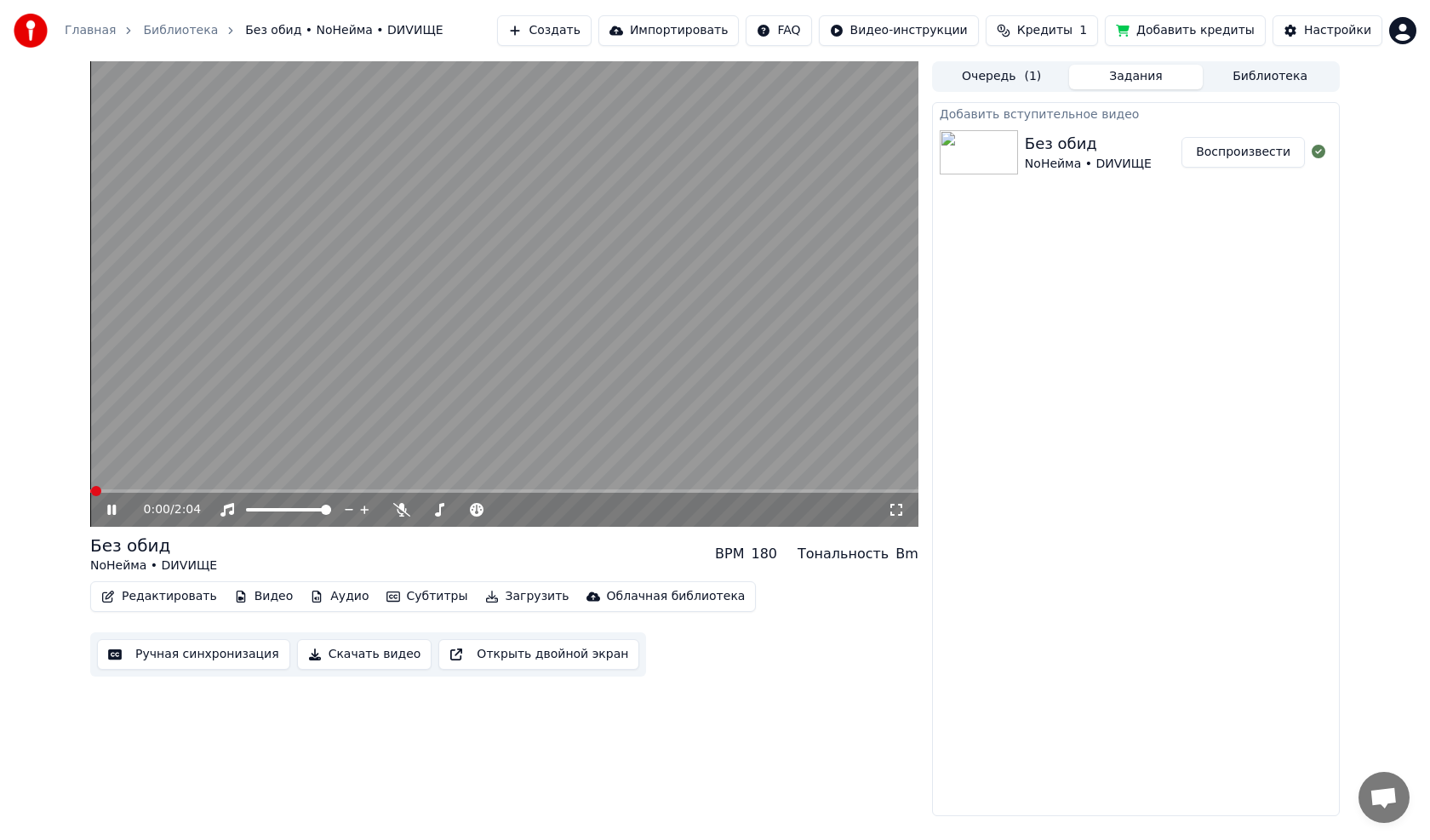
click at [273, 595] on button "Видео" at bounding box center [263, 597] width 73 height 24
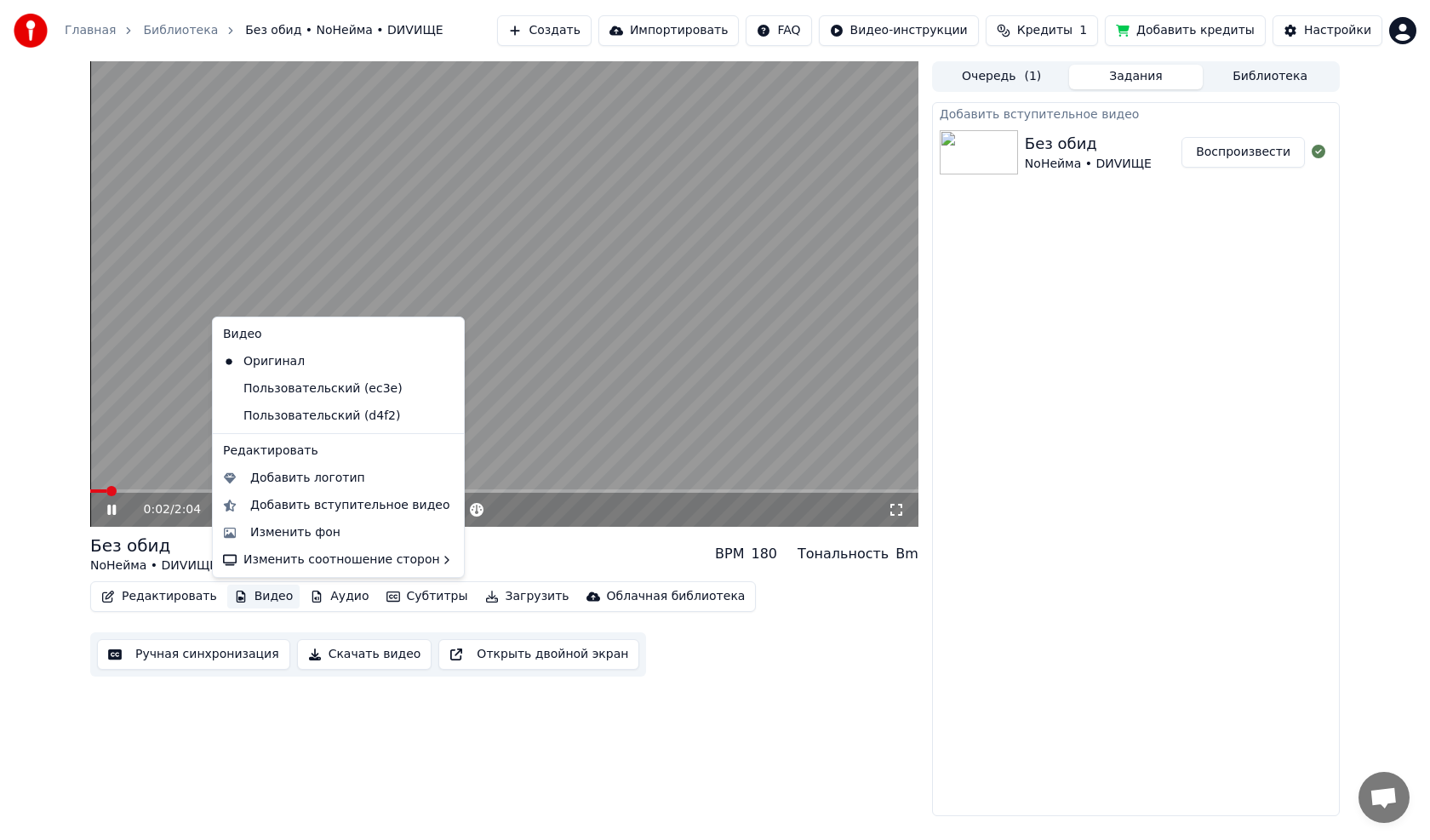
click at [442, 414] on icon at bounding box center [451, 416] width 19 height 13
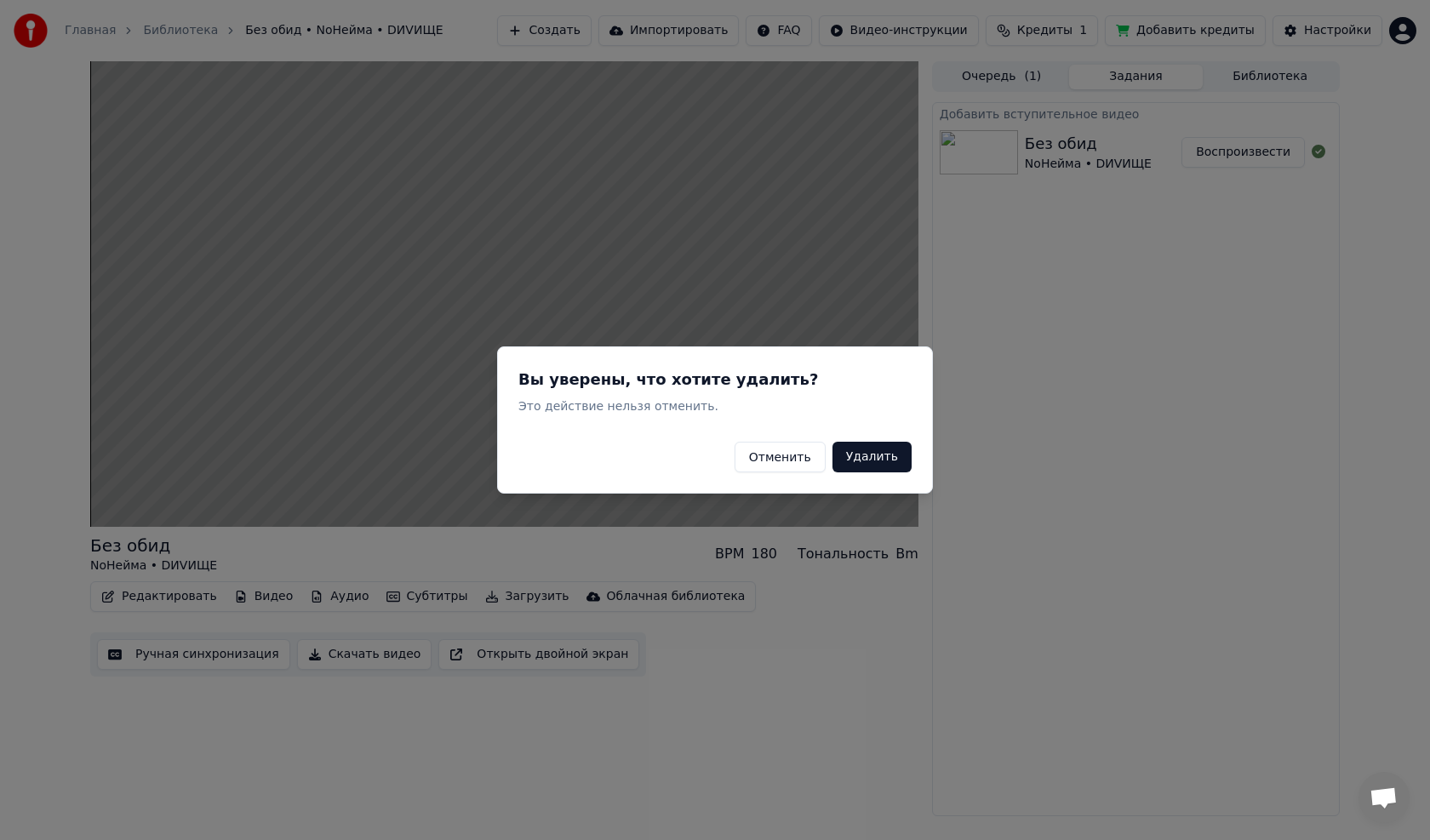
click at [868, 460] on button "Удалить" at bounding box center [871, 457] width 79 height 30
